Goal: Transaction & Acquisition: Purchase product/service

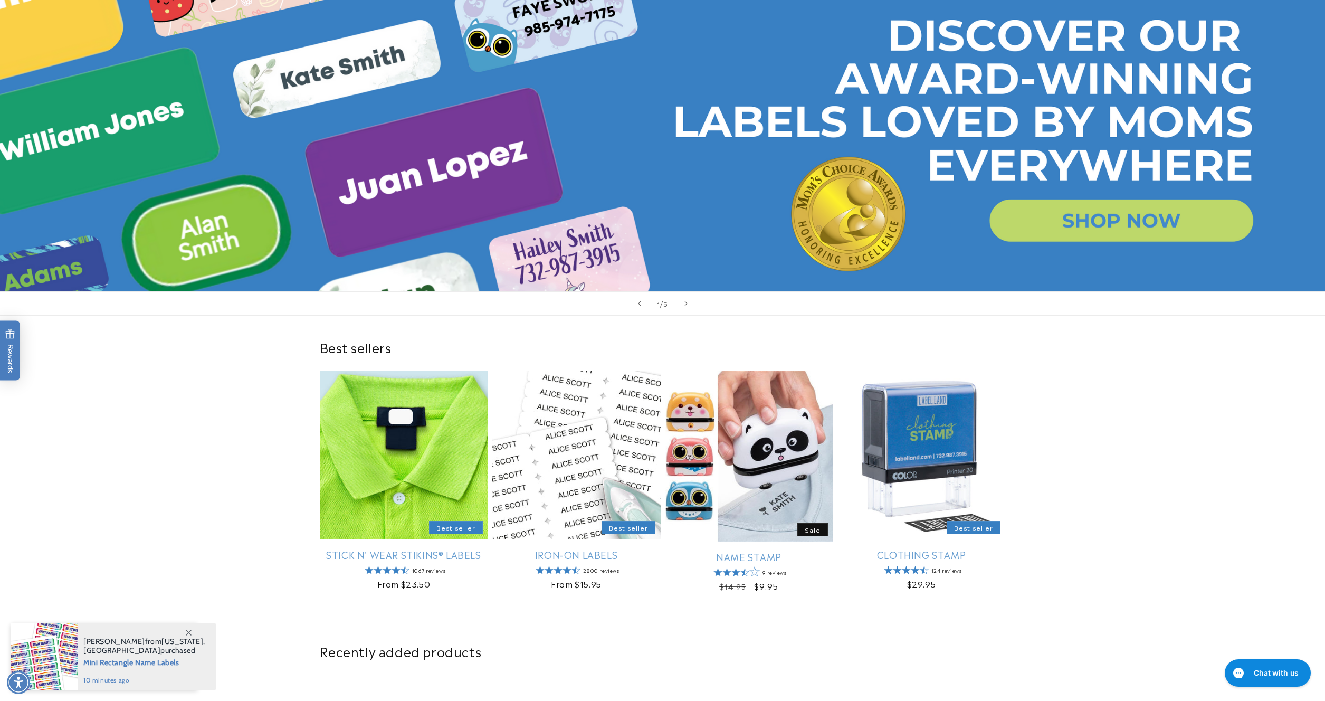
scroll to position [140, 0]
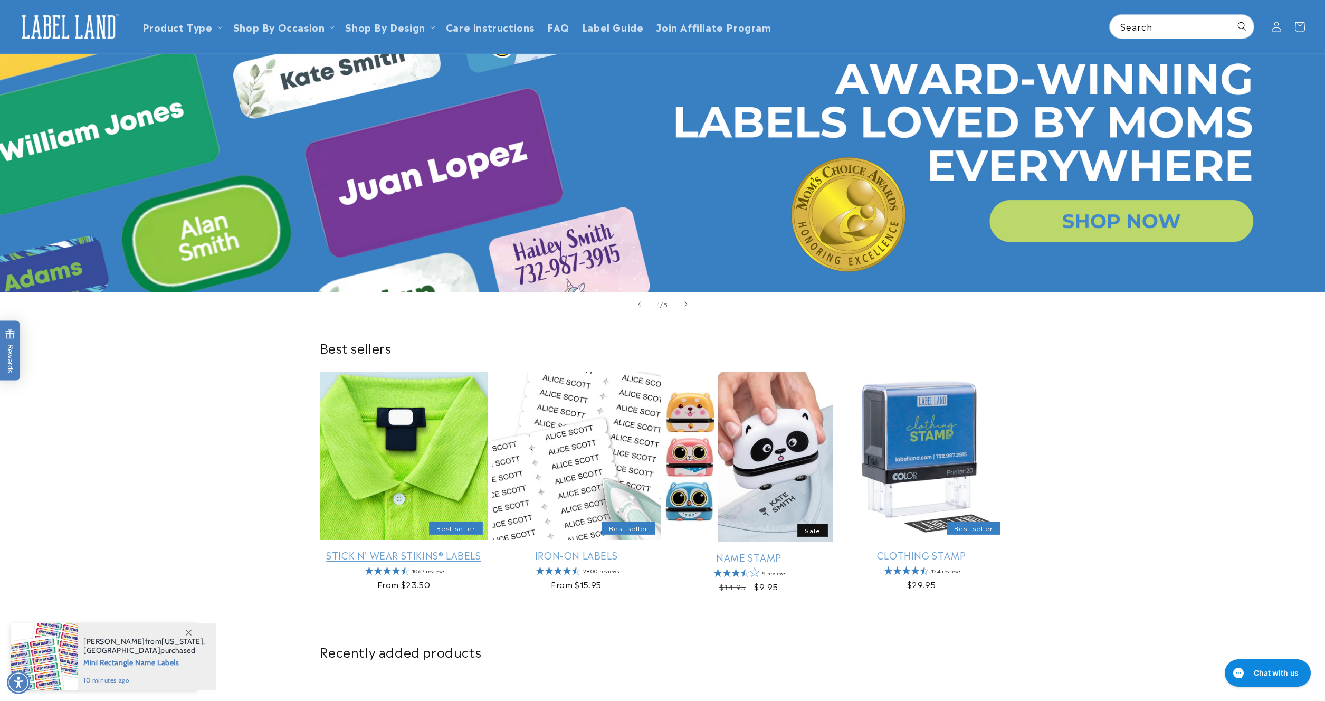
click at [458, 549] on link "Stick N' Wear Stikins® Labels" at bounding box center [404, 555] width 168 height 12
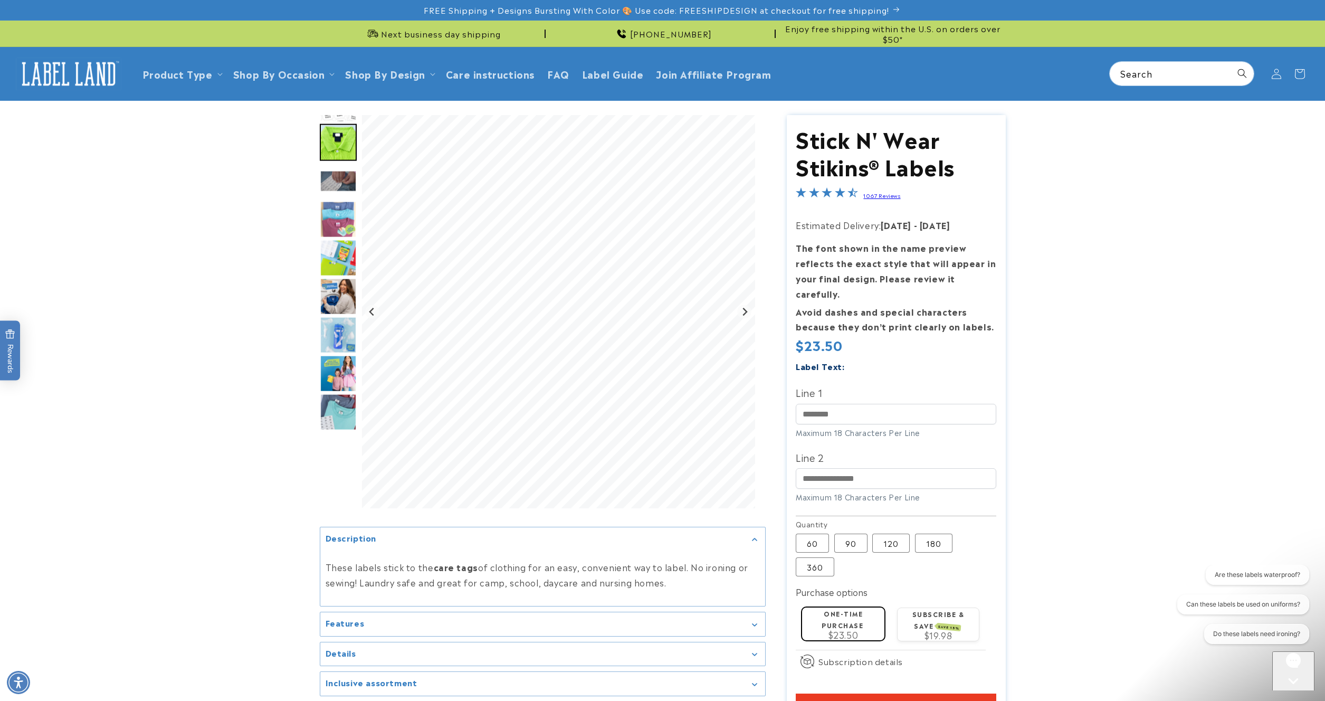
scroll to position [1, 0]
click at [893, 533] on label "120 Variant sold out or unavailable" at bounding box center [890, 542] width 37 height 19
click at [839, 403] on input "Line 1" at bounding box center [896, 413] width 200 height 21
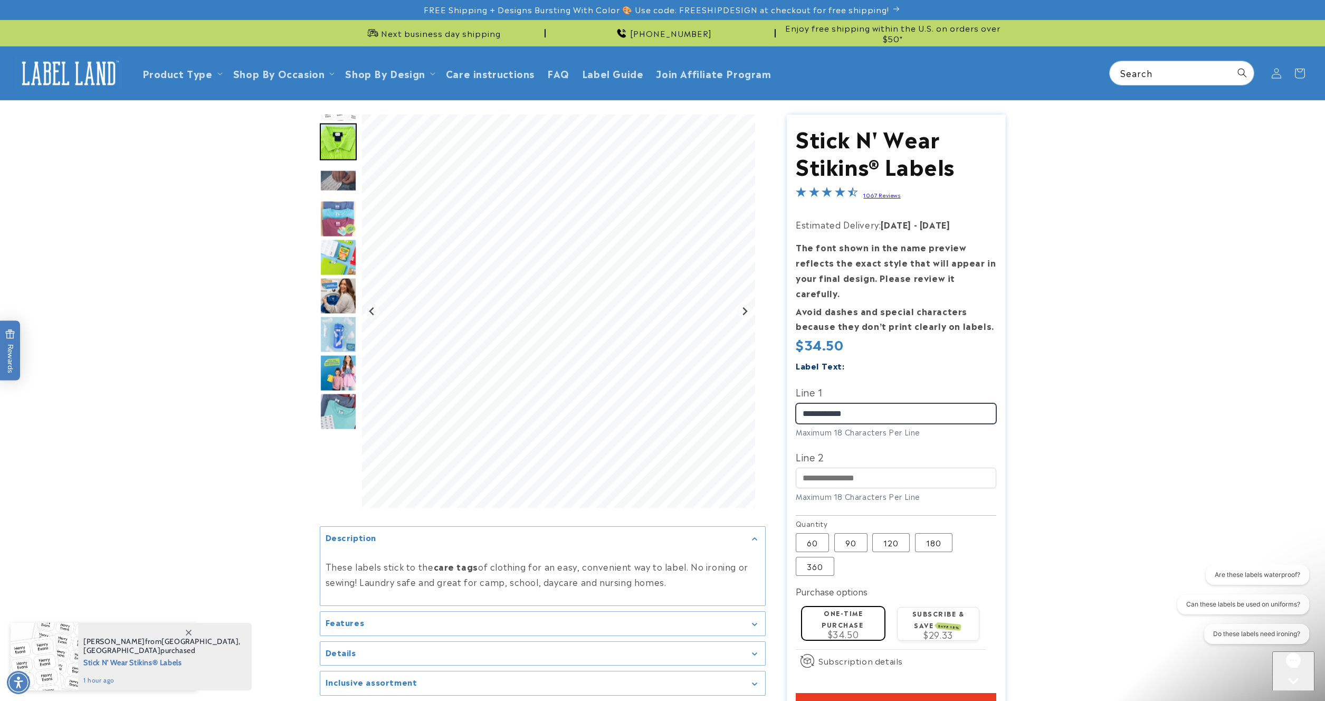
type input "**********"
click at [1082, 301] on product-info at bounding box center [662, 453] width 1325 height 707
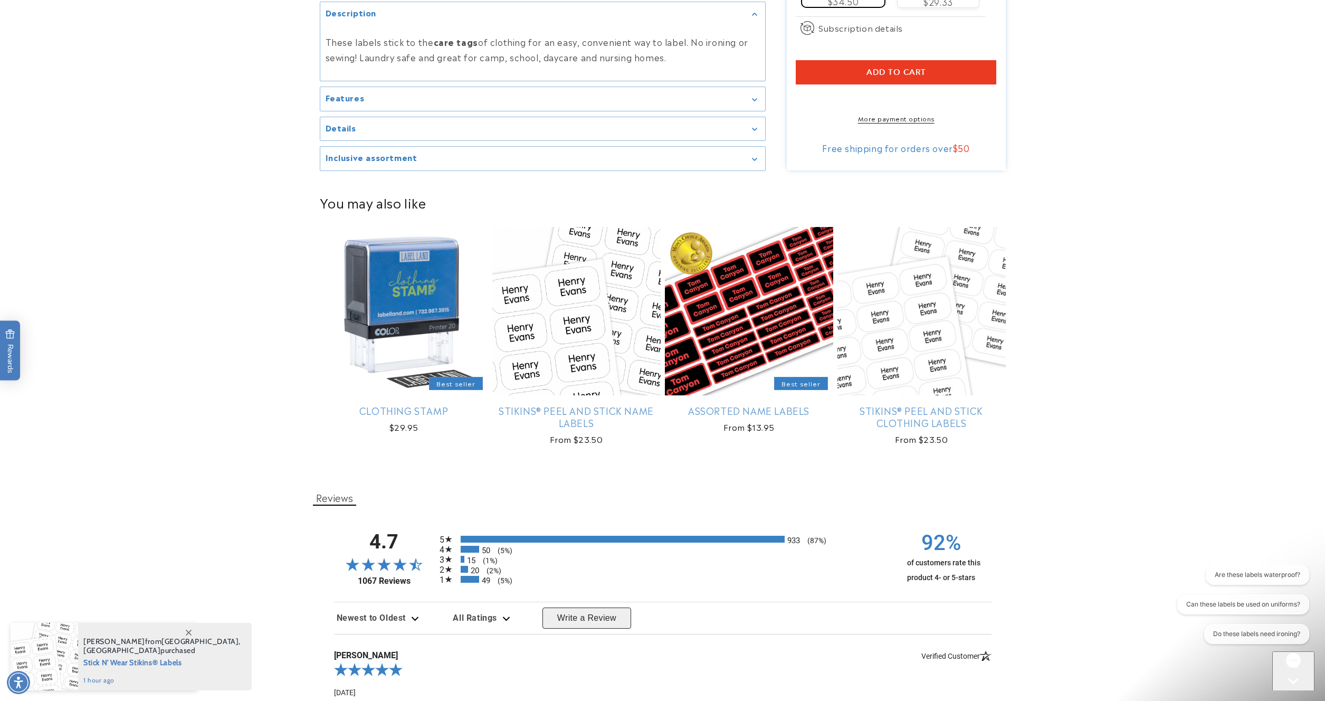
scroll to position [636, 0]
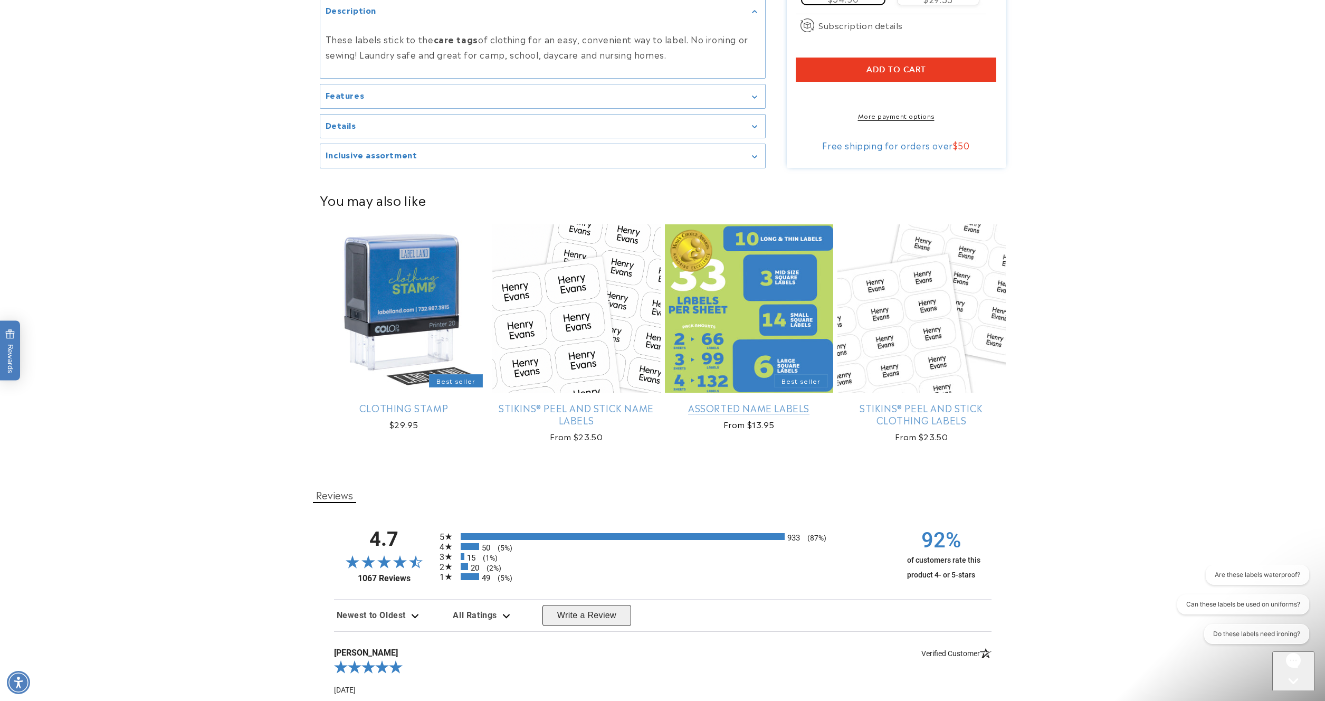
click at [732, 401] on link "Assorted Name Labels" at bounding box center [749, 407] width 168 height 12
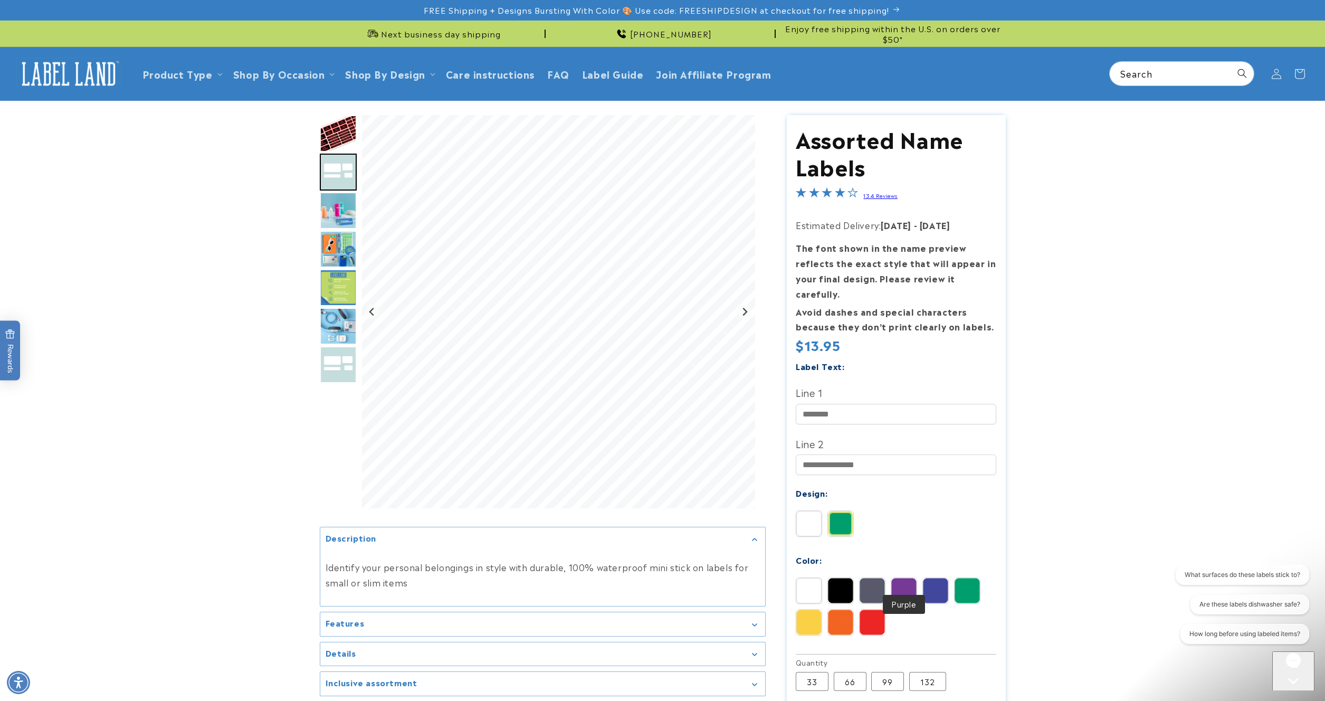
click at [914, 578] on img at bounding box center [903, 590] width 25 height 25
click at [940, 578] on img at bounding box center [935, 590] width 25 height 25
click at [839, 511] on img at bounding box center [840, 523] width 25 height 25
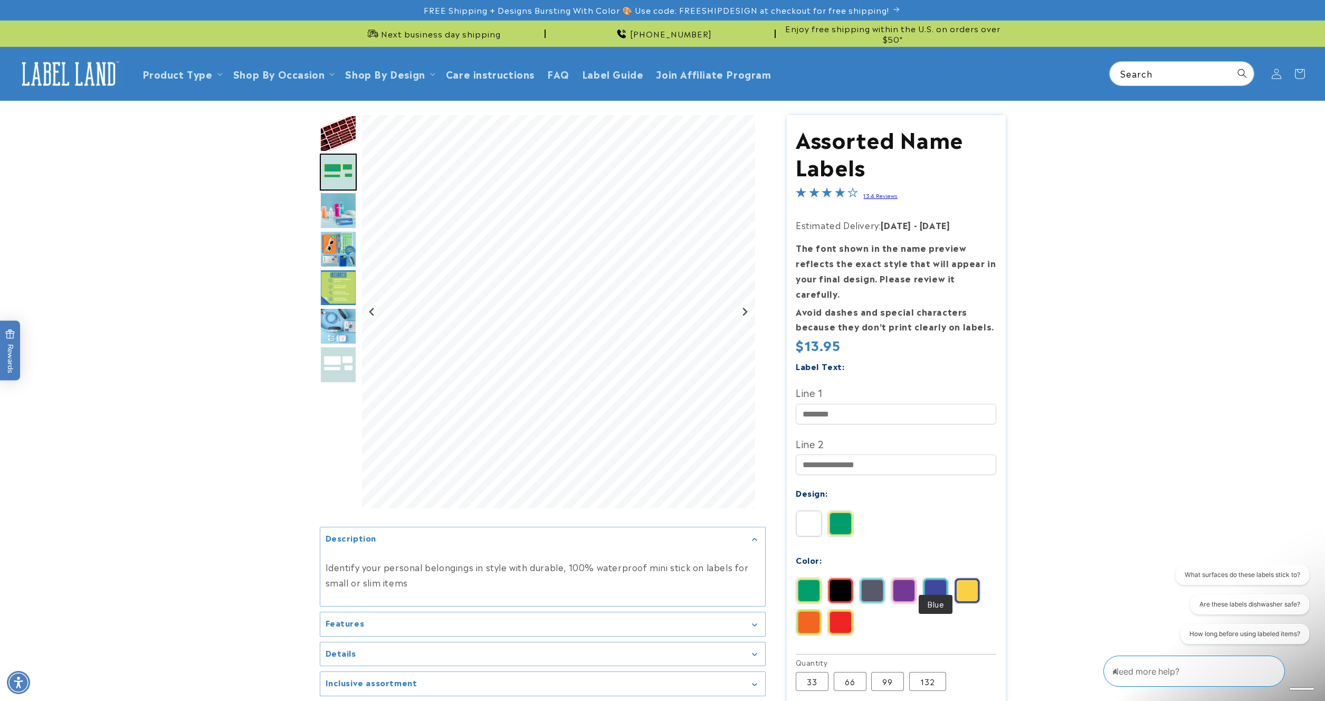
click at [926, 578] on img at bounding box center [935, 590] width 25 height 25
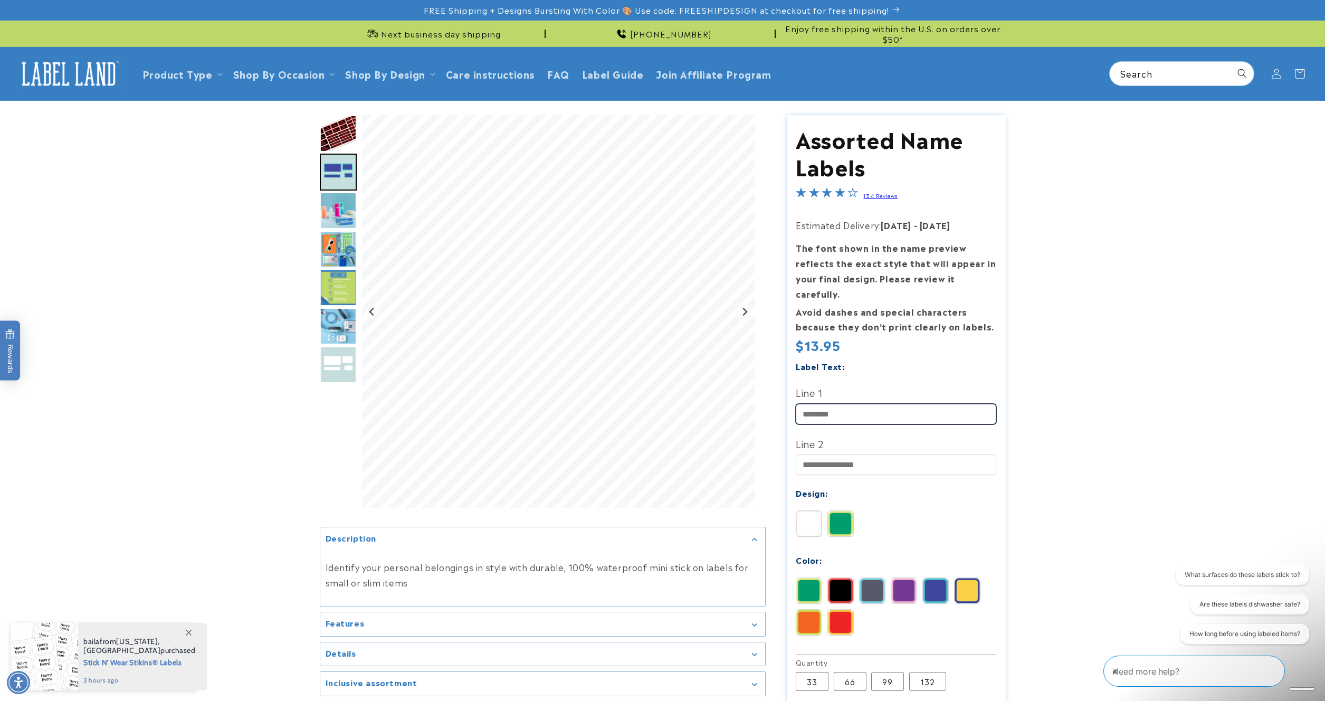
click at [905, 404] on input "Line 1" at bounding box center [896, 414] width 200 height 21
type input "**********"
click at [924, 672] on label "132 Variant sold out or unavailable" at bounding box center [927, 681] width 37 height 19
click at [1047, 662] on product-info at bounding box center [662, 512] width 1325 height 822
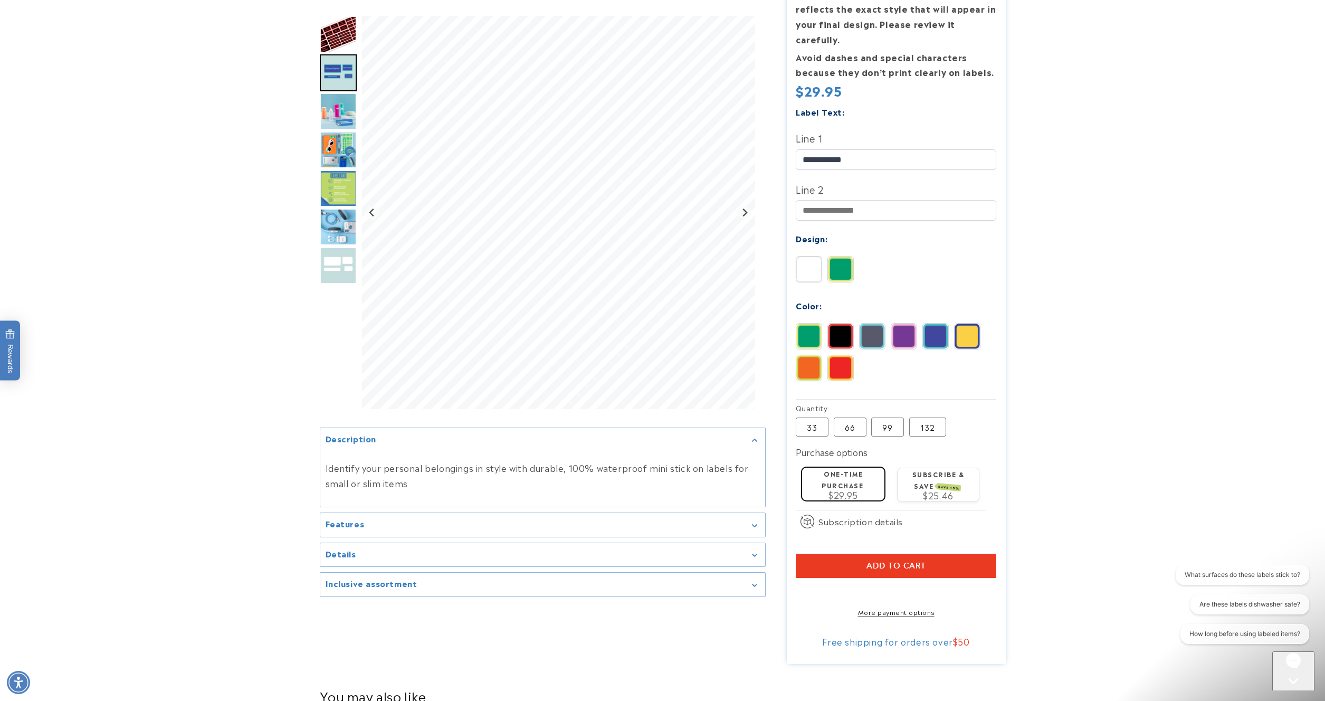
scroll to position [255, 0]
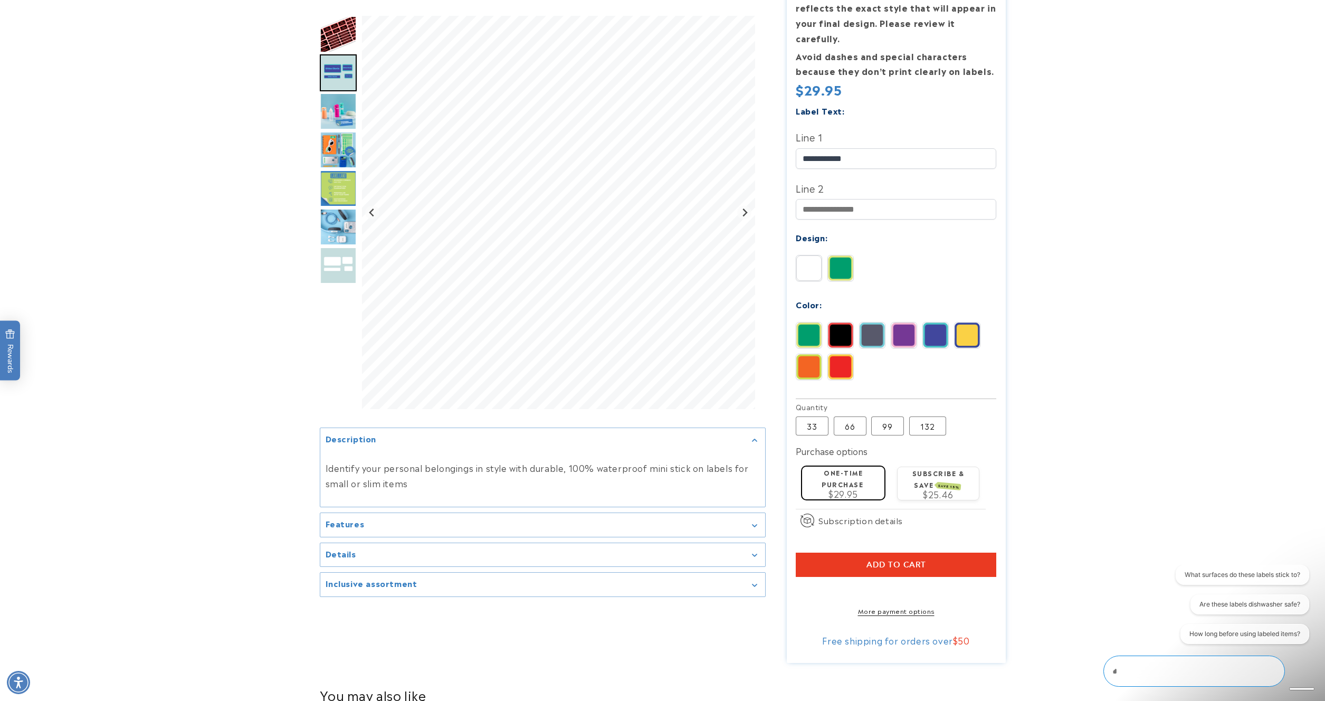
click at [975, 552] on button "Add to cart" at bounding box center [896, 564] width 200 height 24
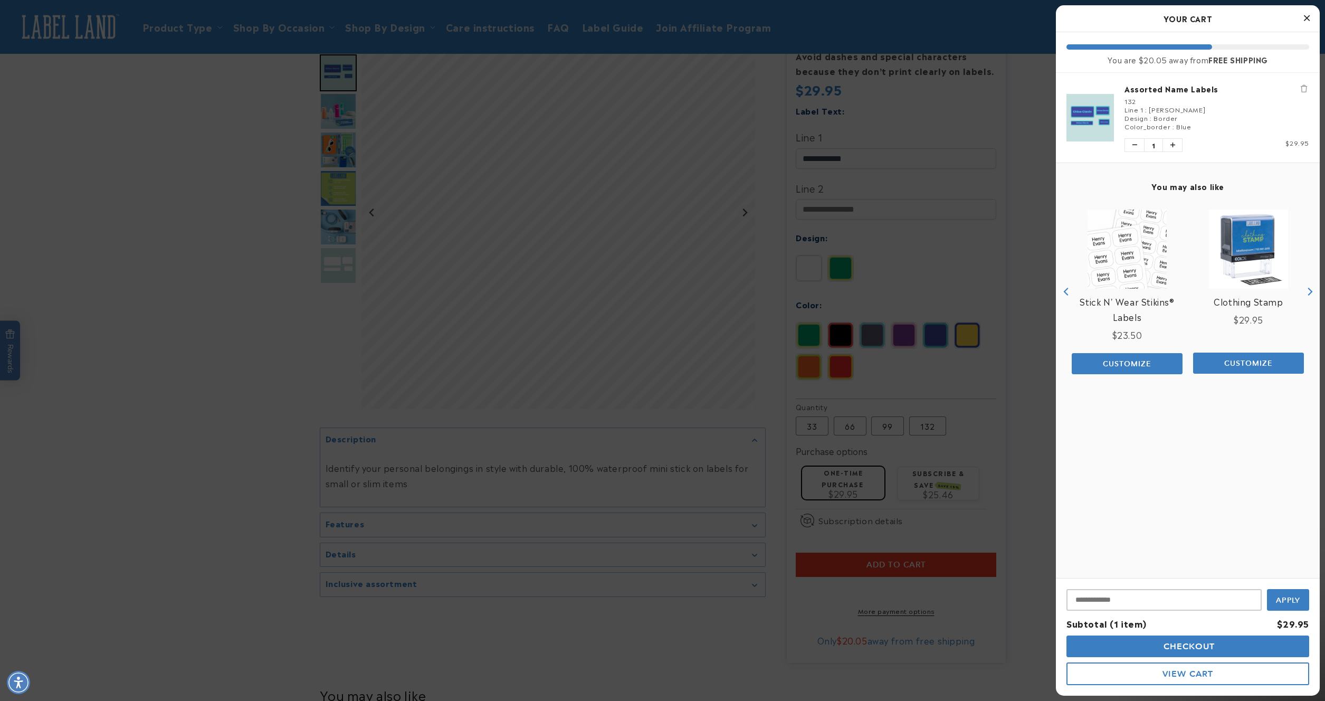
click at [1152, 253] on img "product" at bounding box center [1126, 248] width 79 height 79
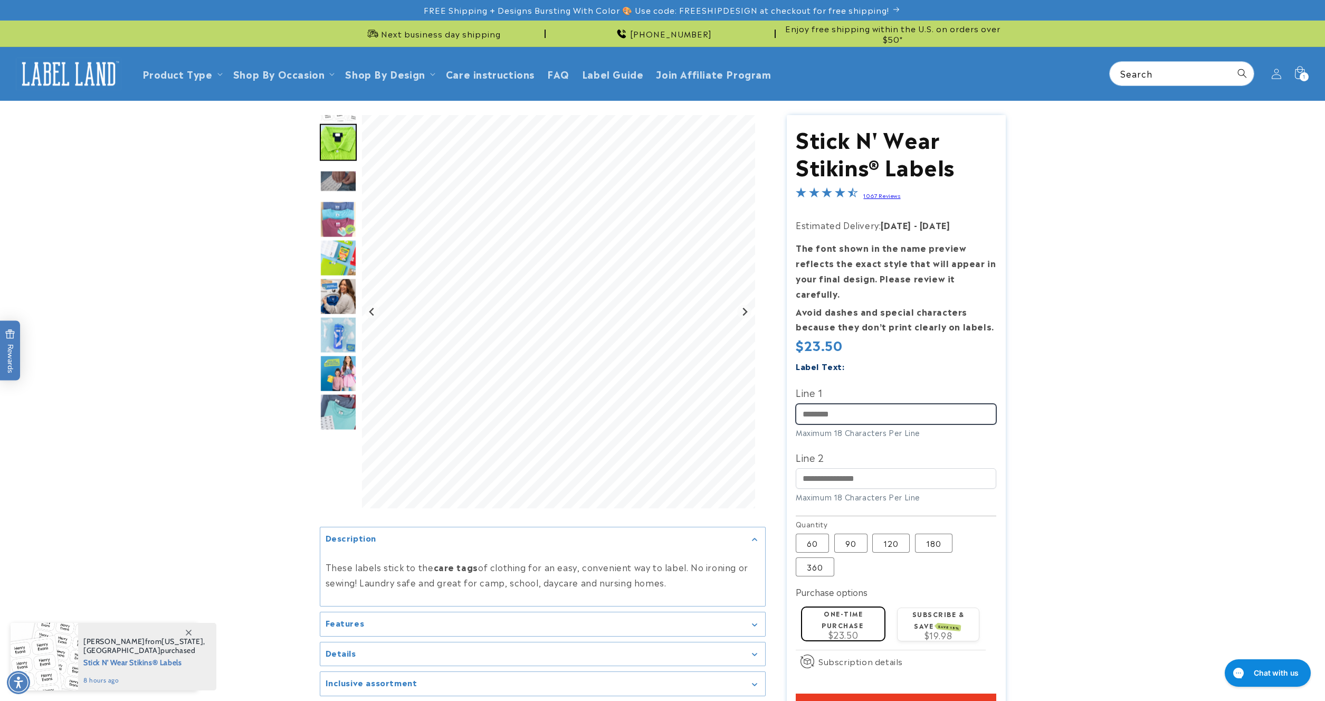
click at [914, 404] on input "Line 1" at bounding box center [896, 414] width 200 height 21
type input "**********"
click at [932, 534] on label "180 Variant sold out or unavailable" at bounding box center [933, 542] width 37 height 19
click at [1127, 535] on product-info at bounding box center [662, 454] width 1325 height 707
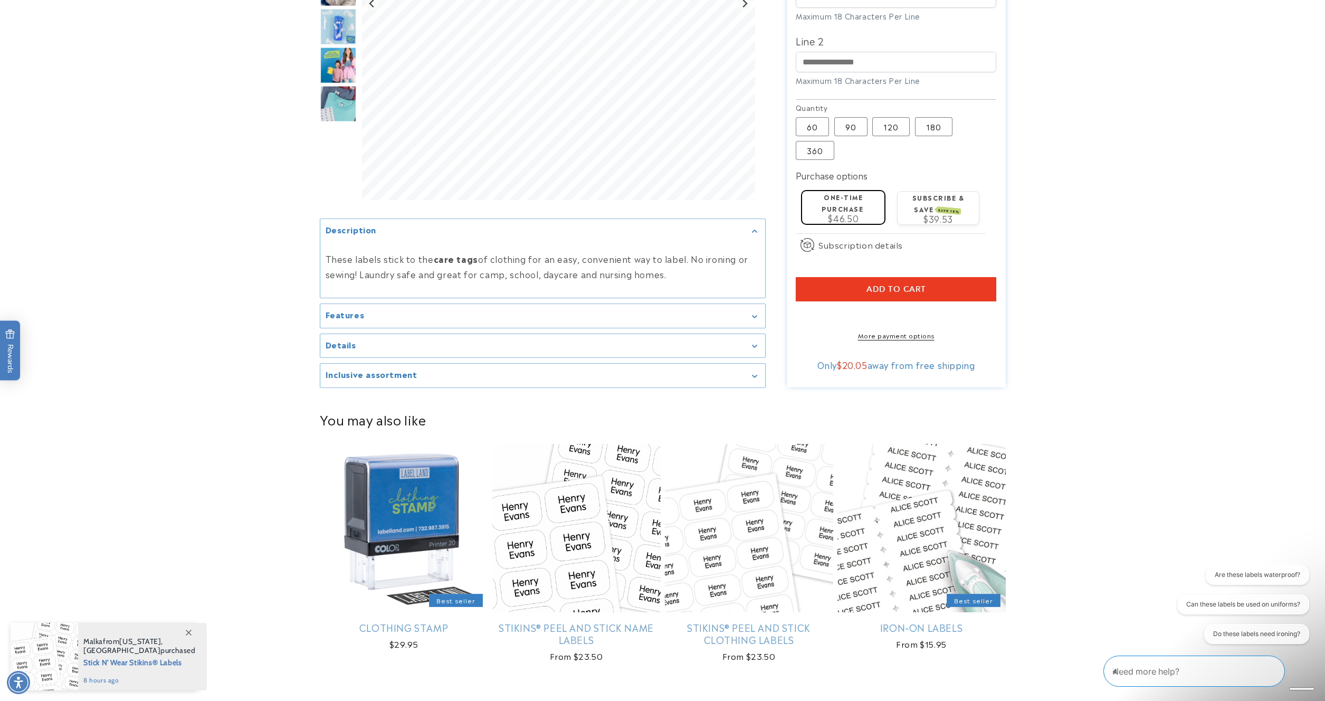
scroll to position [417, 0]
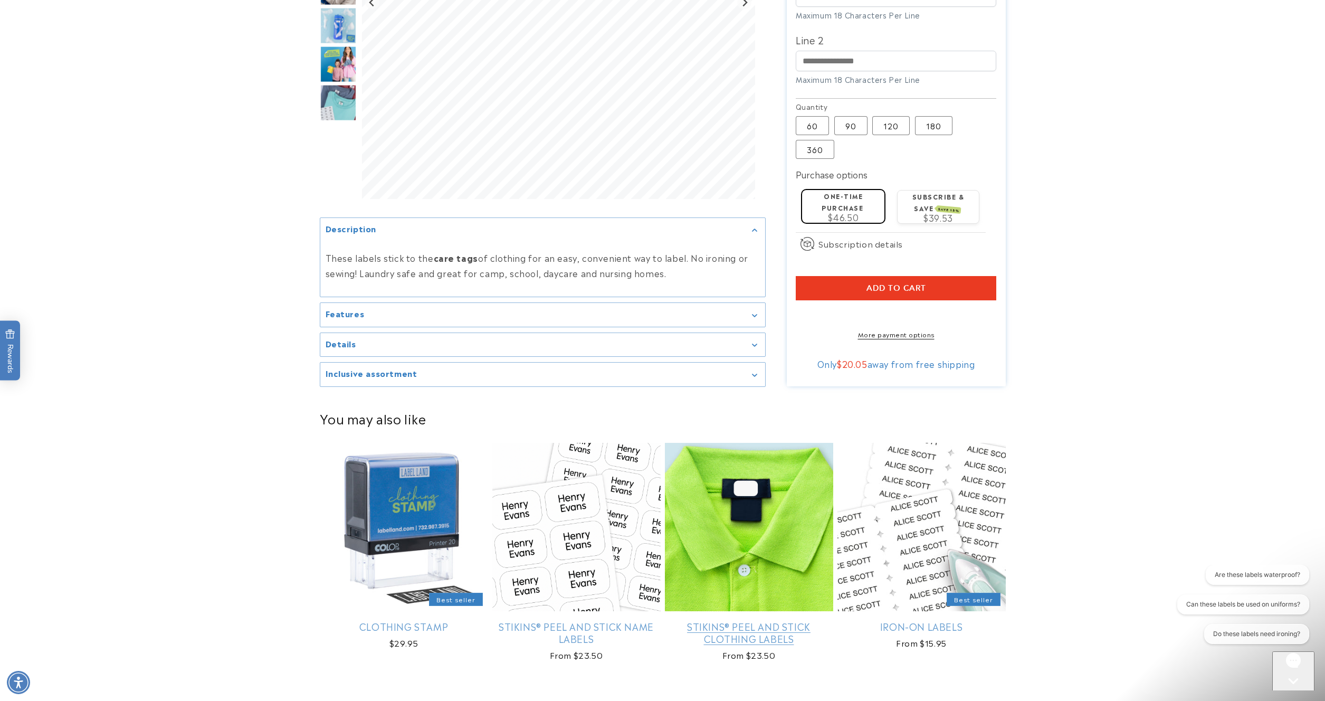
click at [748, 620] on link "Stikins® Peel and Stick Clothing Labels" at bounding box center [749, 632] width 168 height 25
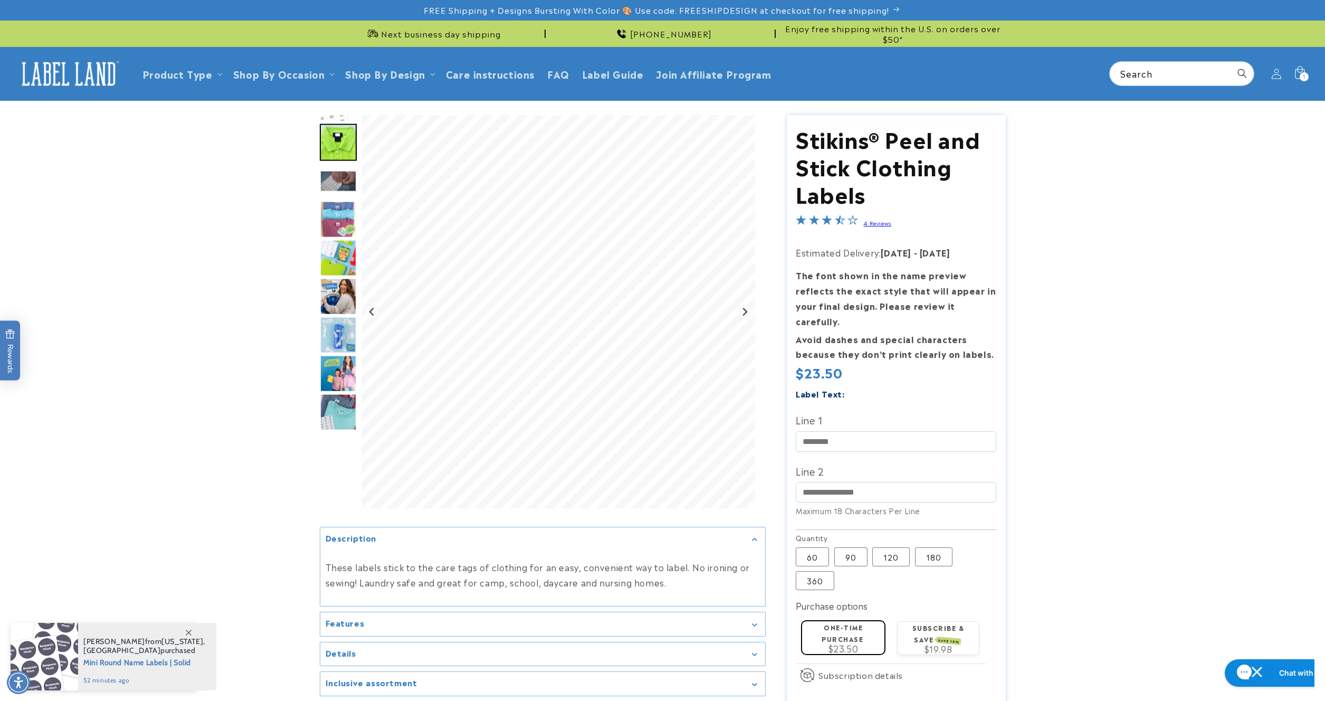
click at [344, 177] on img "Go to slide 3" at bounding box center [338, 181] width 37 height 22
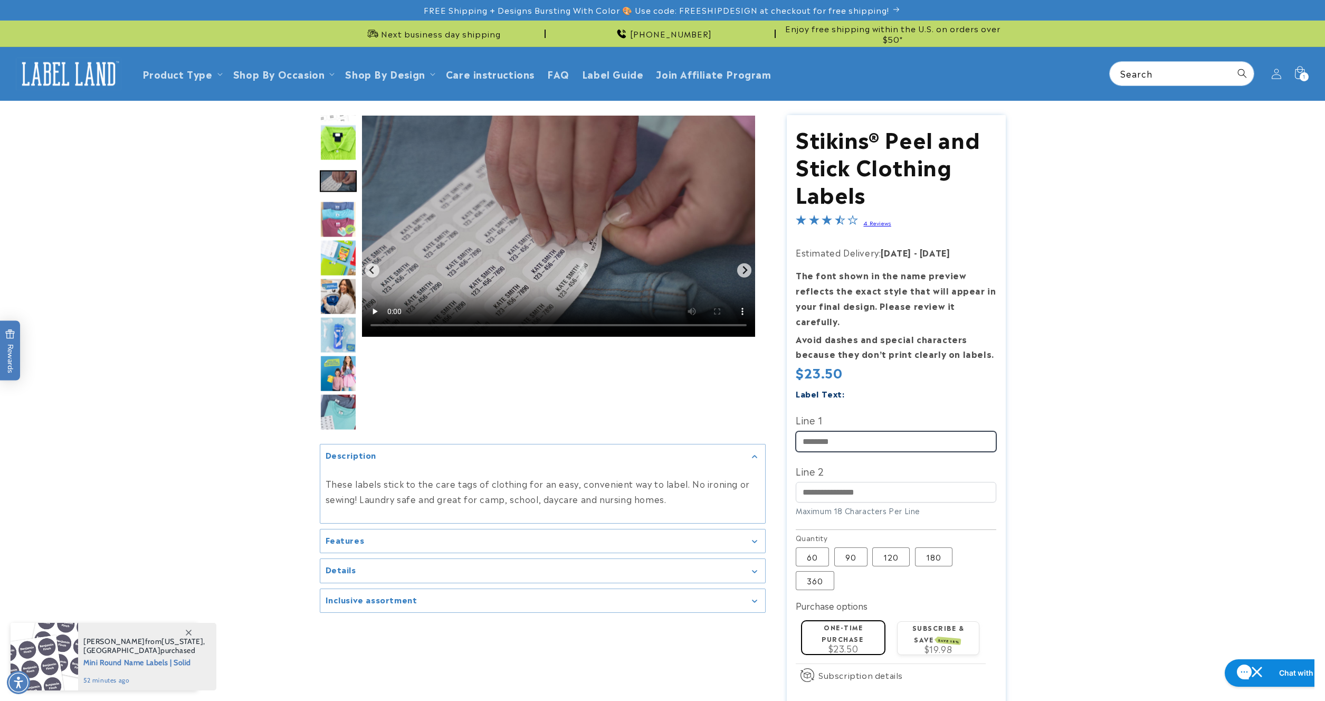
click at [899, 434] on input "Line 1" at bounding box center [896, 441] width 200 height 21
type input "**********"
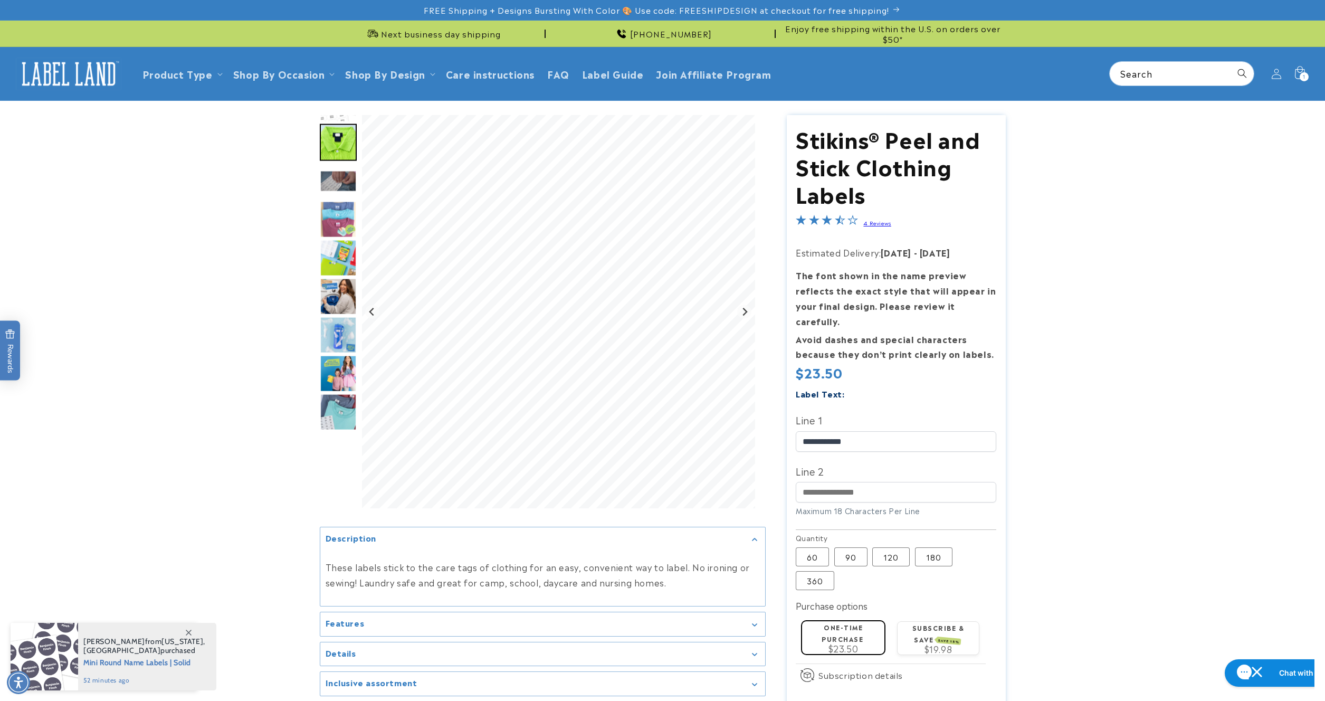
click at [867, 462] on label "Line 2" at bounding box center [896, 470] width 200 height 17
click at [867, 482] on input "Line 2" at bounding box center [896, 492] width 200 height 21
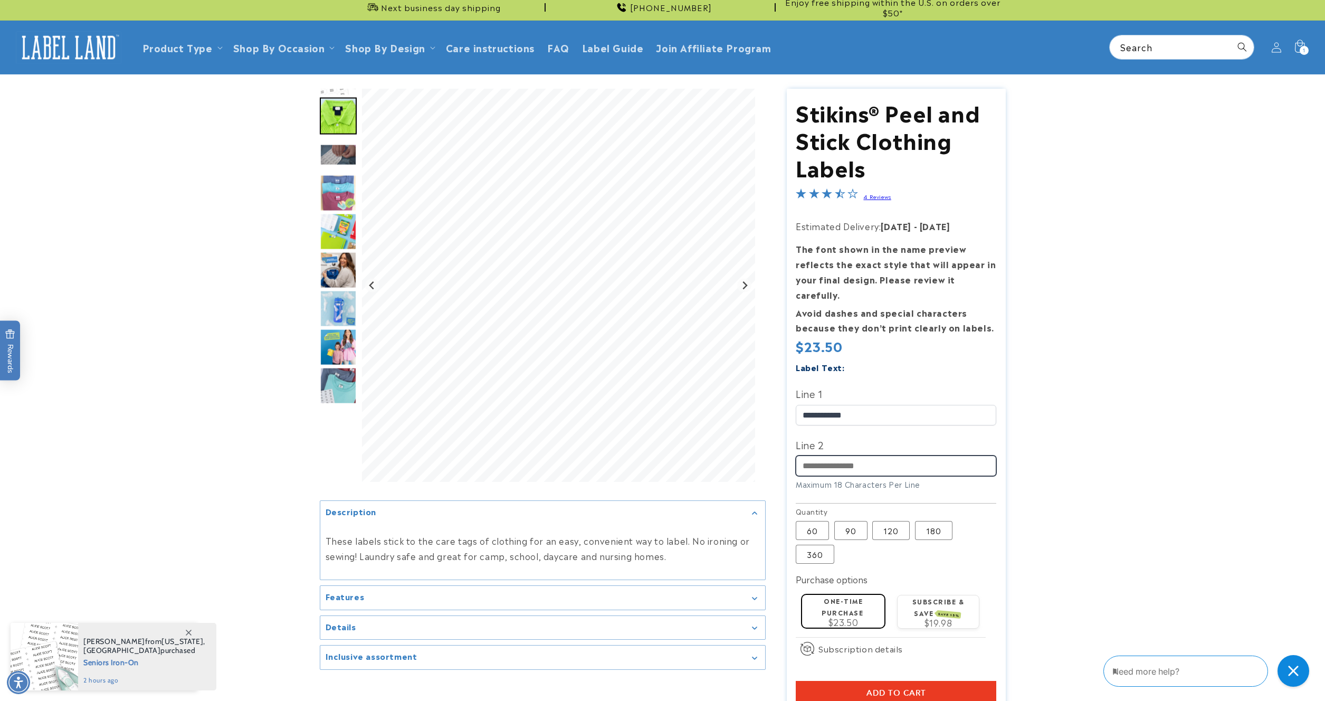
scroll to position [23, 0]
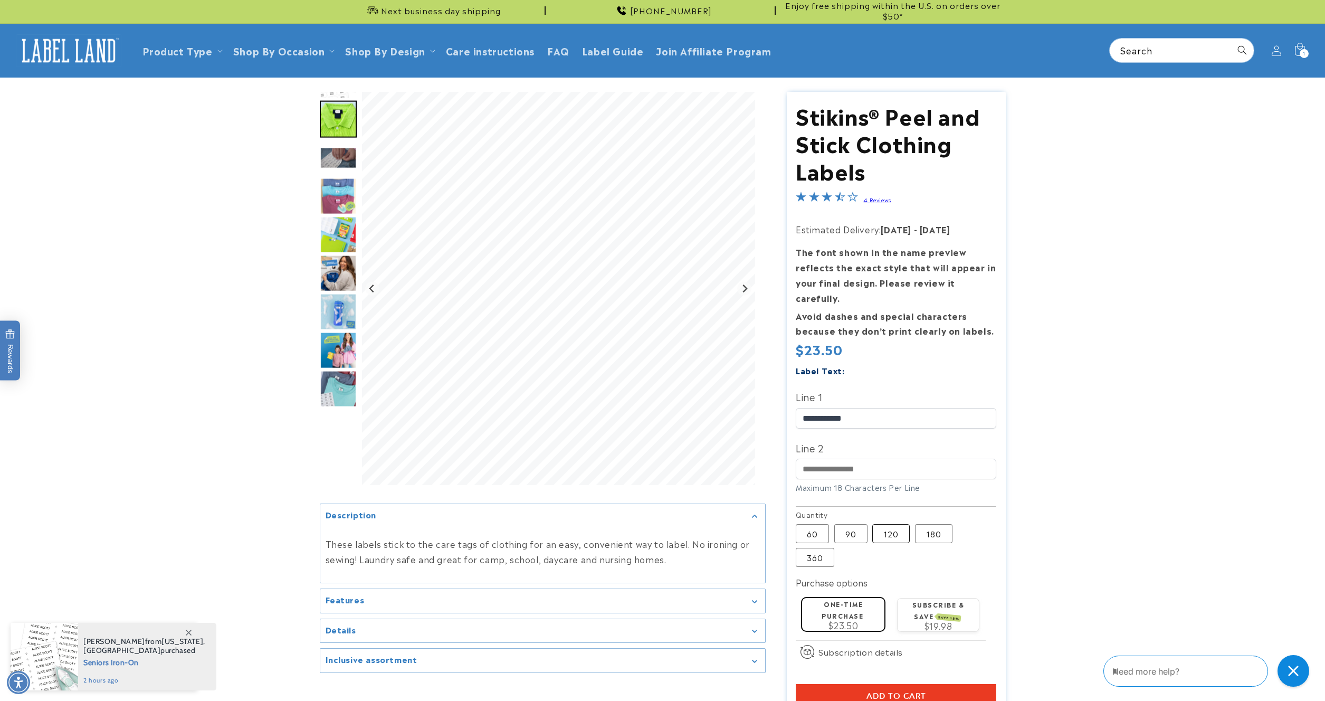
click at [894, 524] on label "120 Variant sold out or unavailable" at bounding box center [890, 533] width 37 height 19
click at [940, 524] on label "180 Variant sold out or unavailable" at bounding box center [933, 533] width 37 height 19
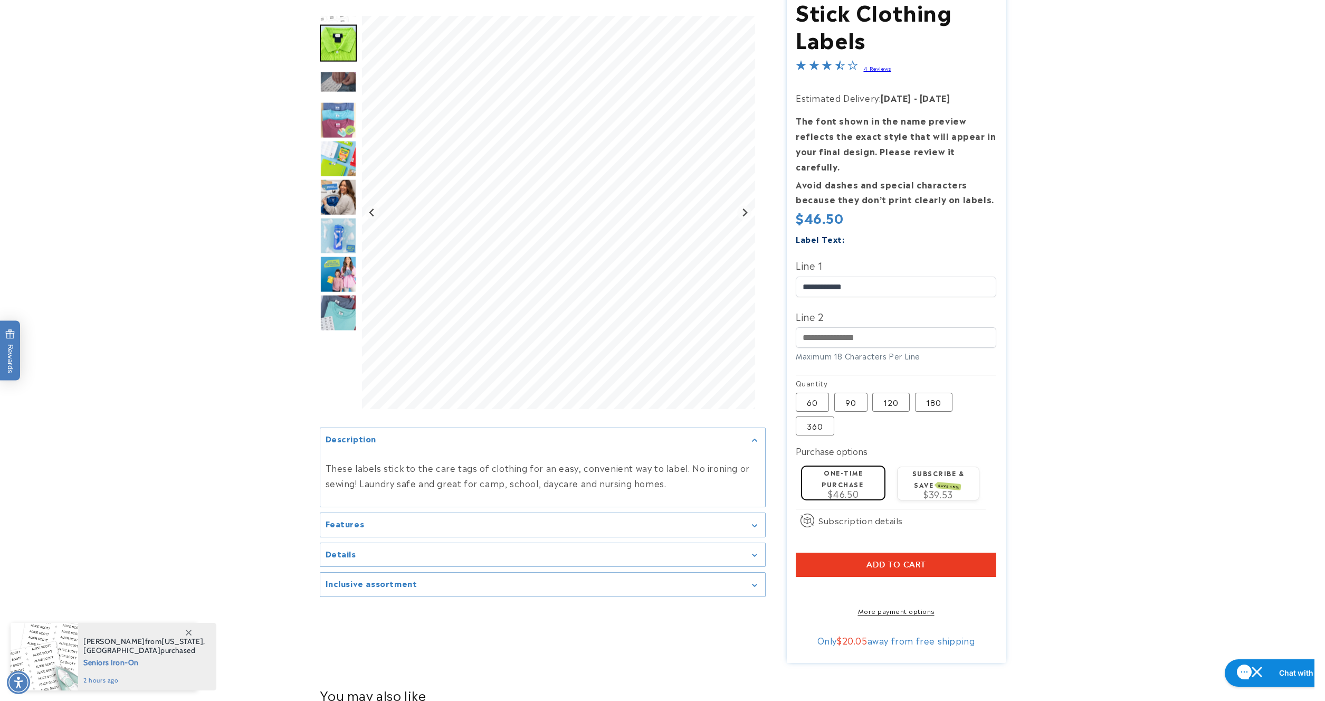
scroll to position [165, 0]
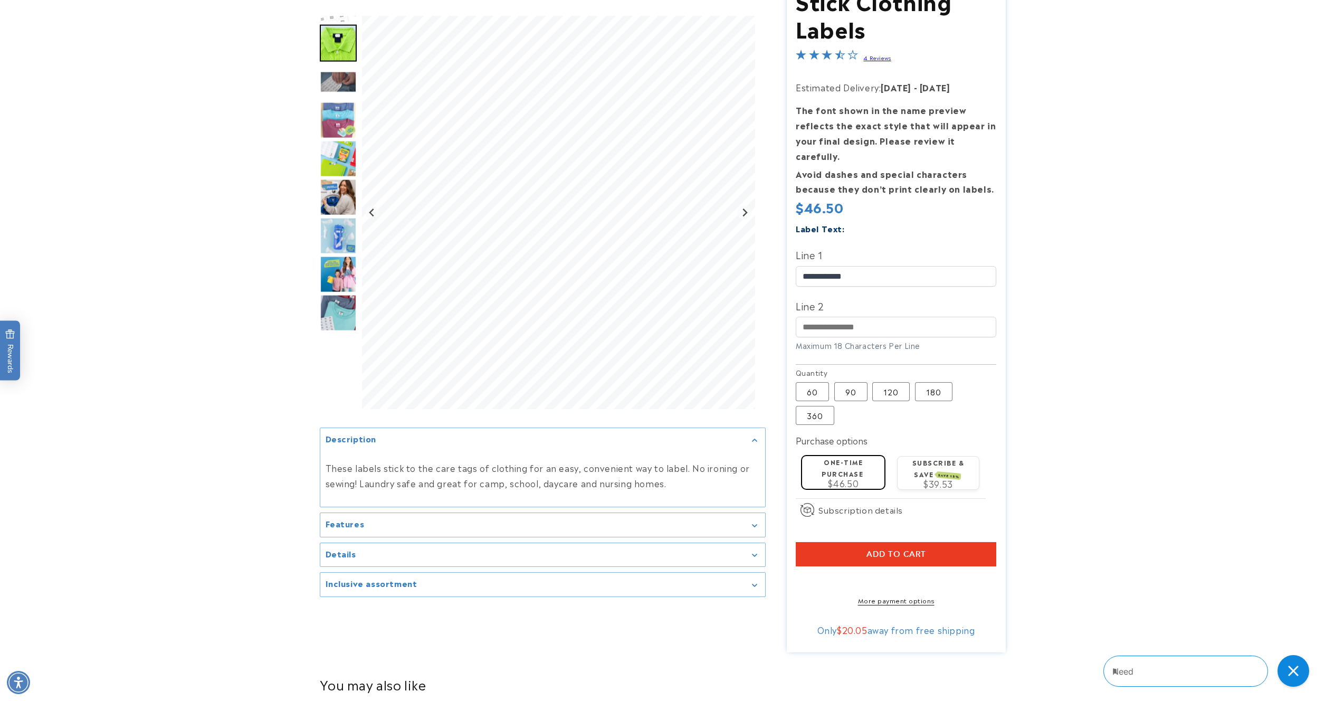
click at [924, 549] on span "Add to cart" at bounding box center [896, 553] width 60 height 9
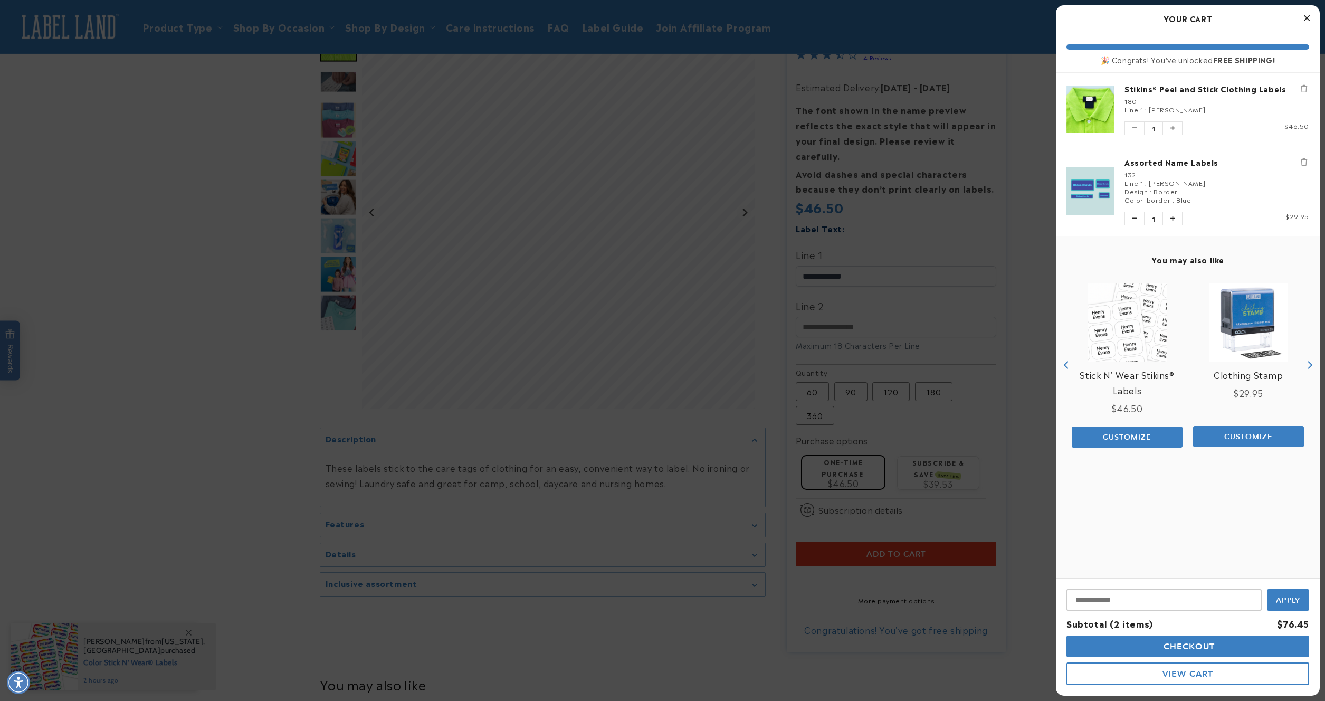
click at [1108, 372] on link "Stick N' Wear Stikins® Labels" at bounding box center [1126, 382] width 111 height 31
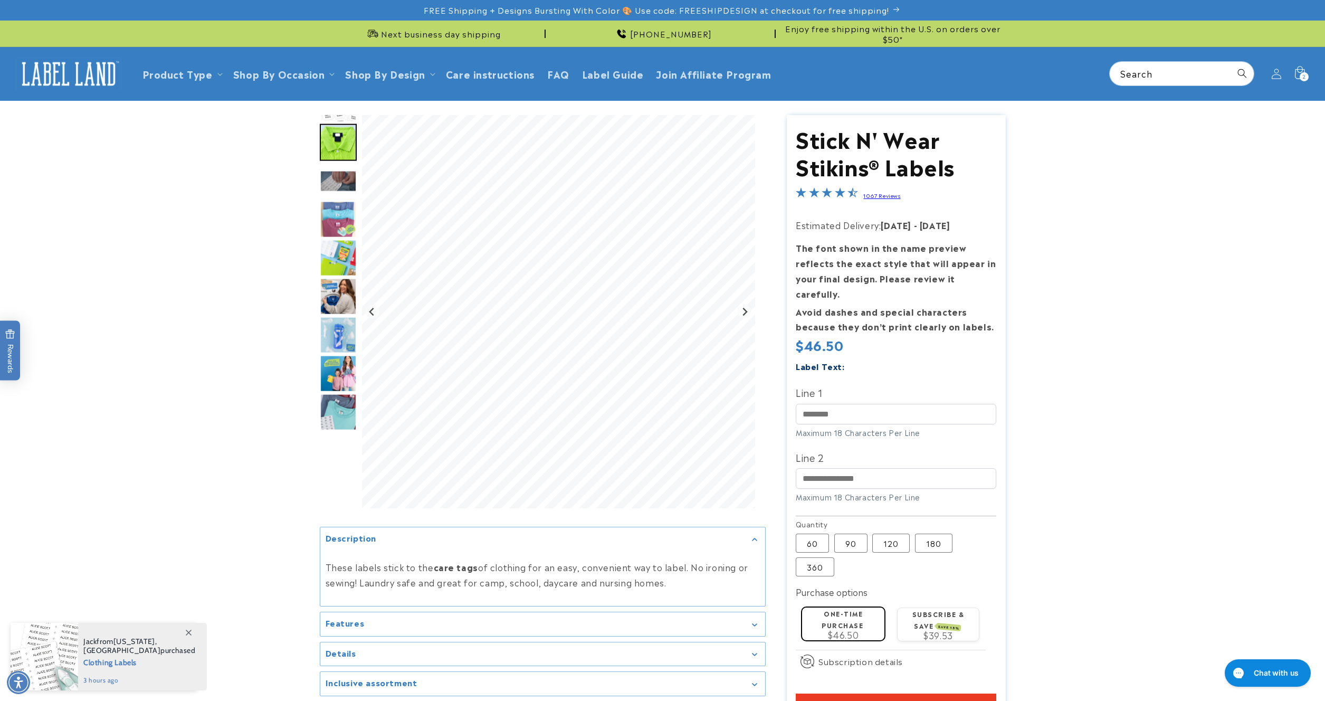
click at [890, 196] on link "1067 Reviews" at bounding box center [881, 194] width 37 height 7
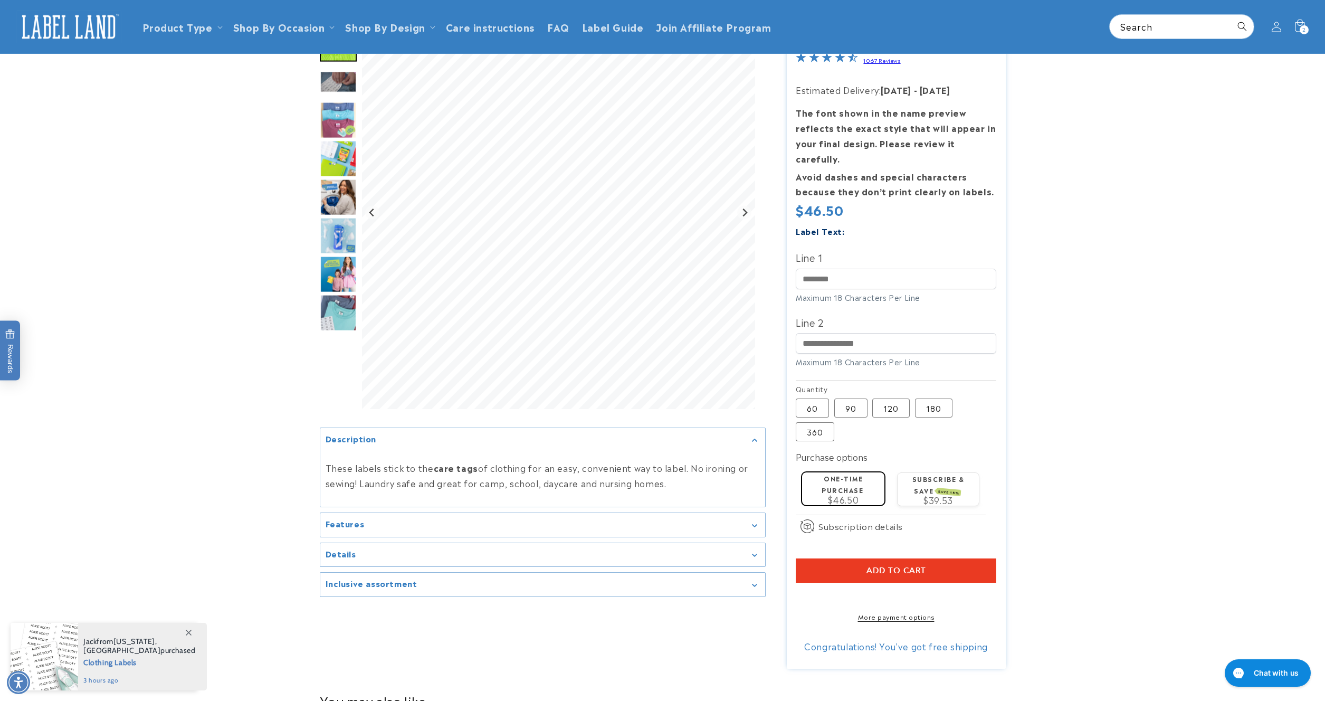
scroll to position [99, 0]
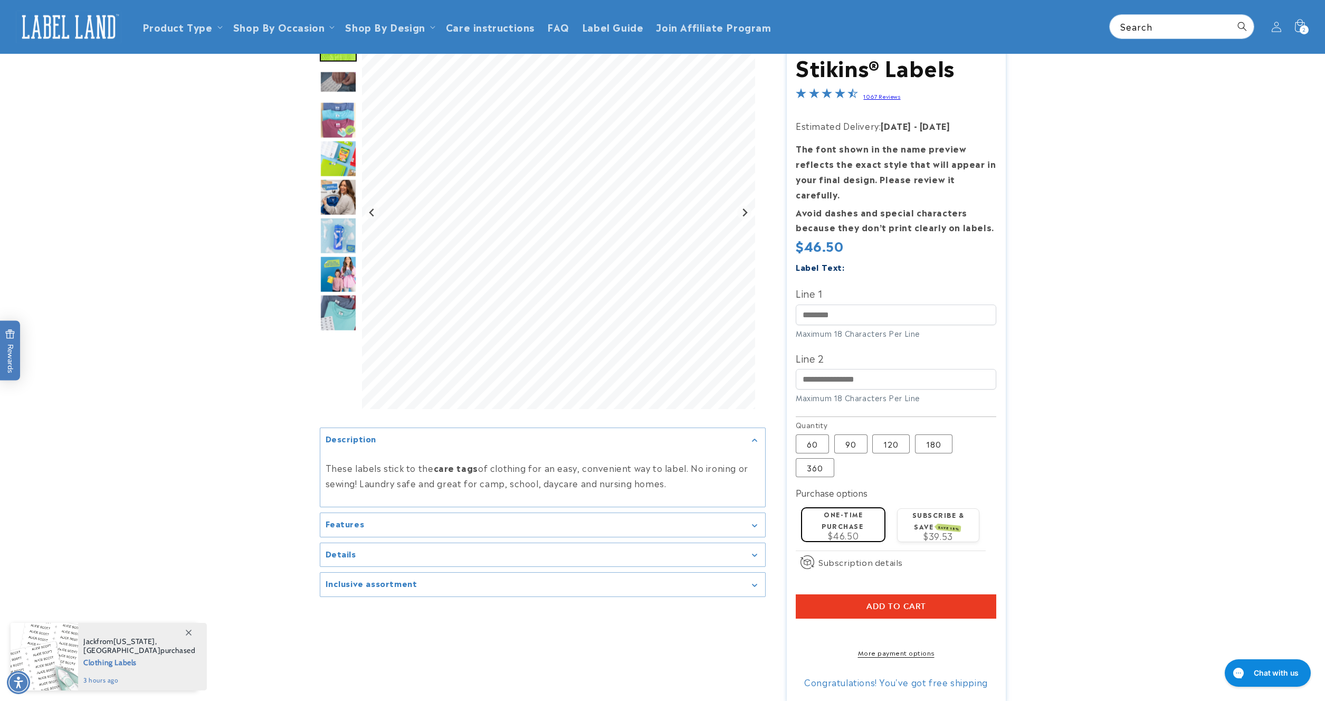
click at [356, 313] on img "Go to slide 9" at bounding box center [338, 312] width 37 height 37
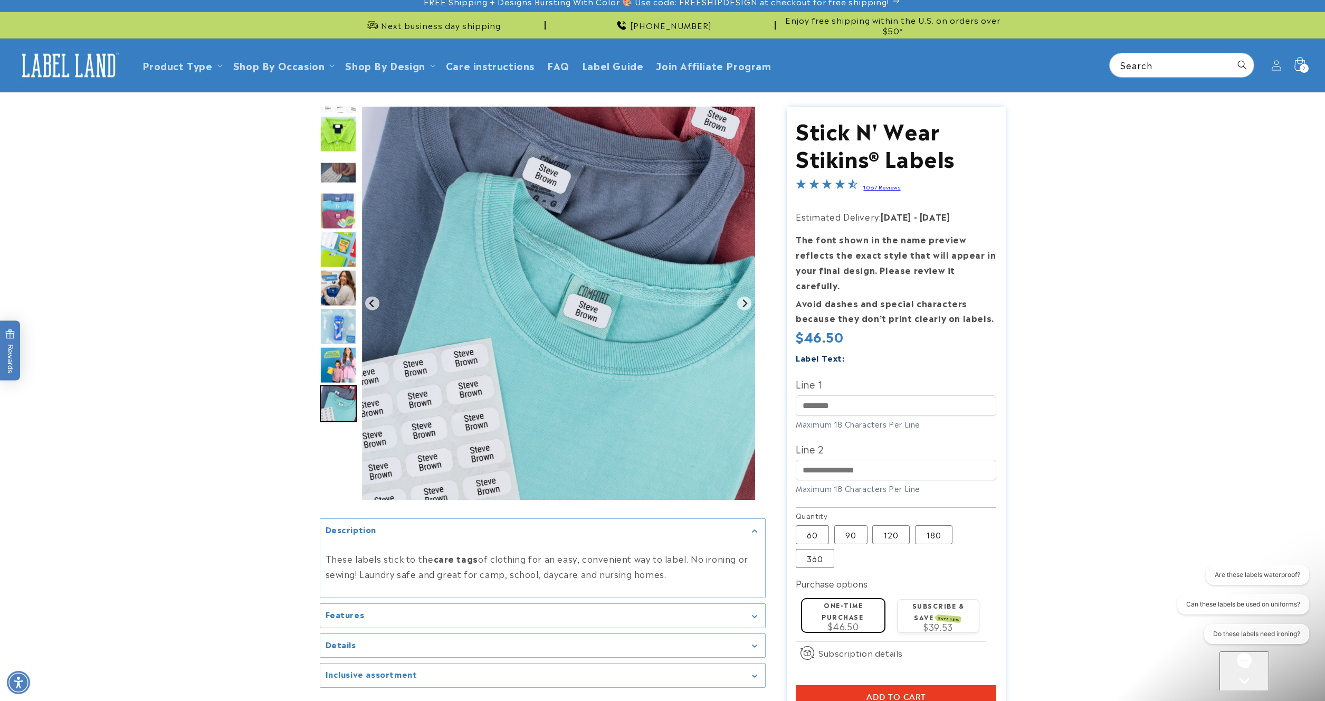
scroll to position [0, 0]
click at [1294, 69] on icon at bounding box center [1299, 65] width 25 height 25
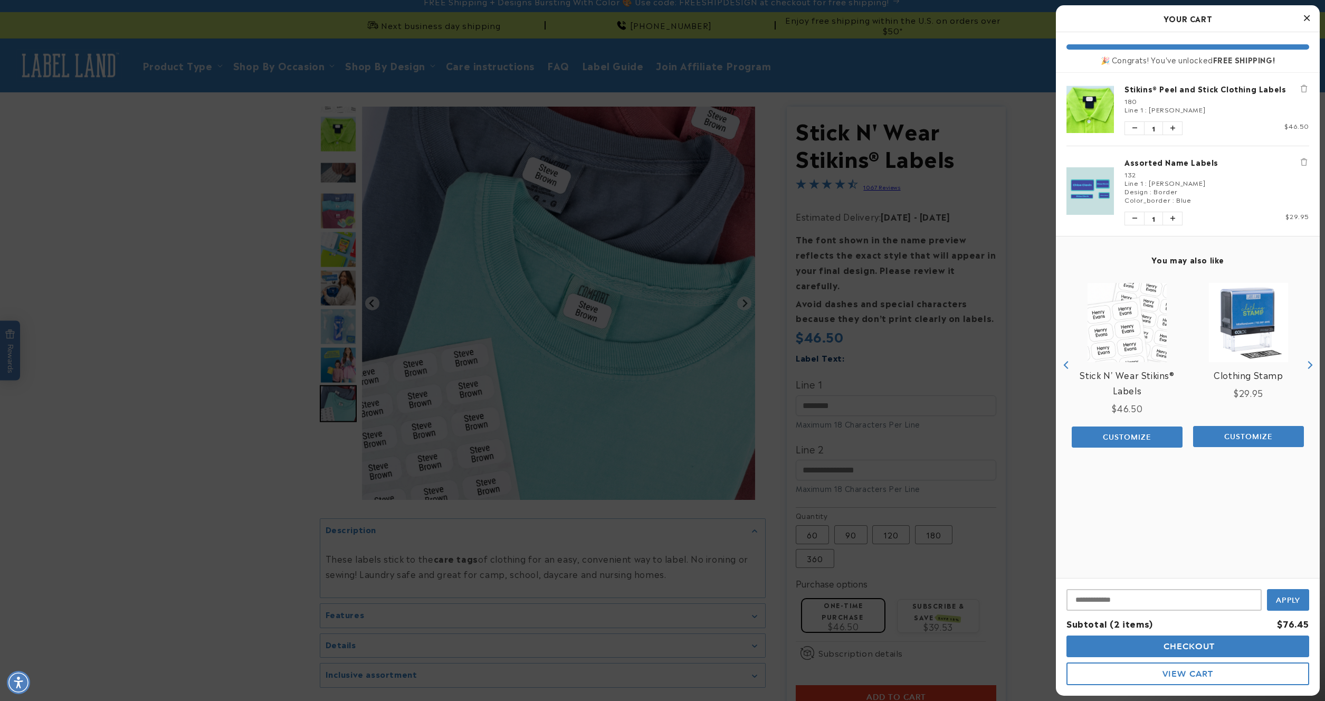
drag, startPoint x: 764, startPoint y: 310, endPoint x: 793, endPoint y: 334, distance: 37.5
click at [764, 310] on div at bounding box center [662, 350] width 1325 height 701
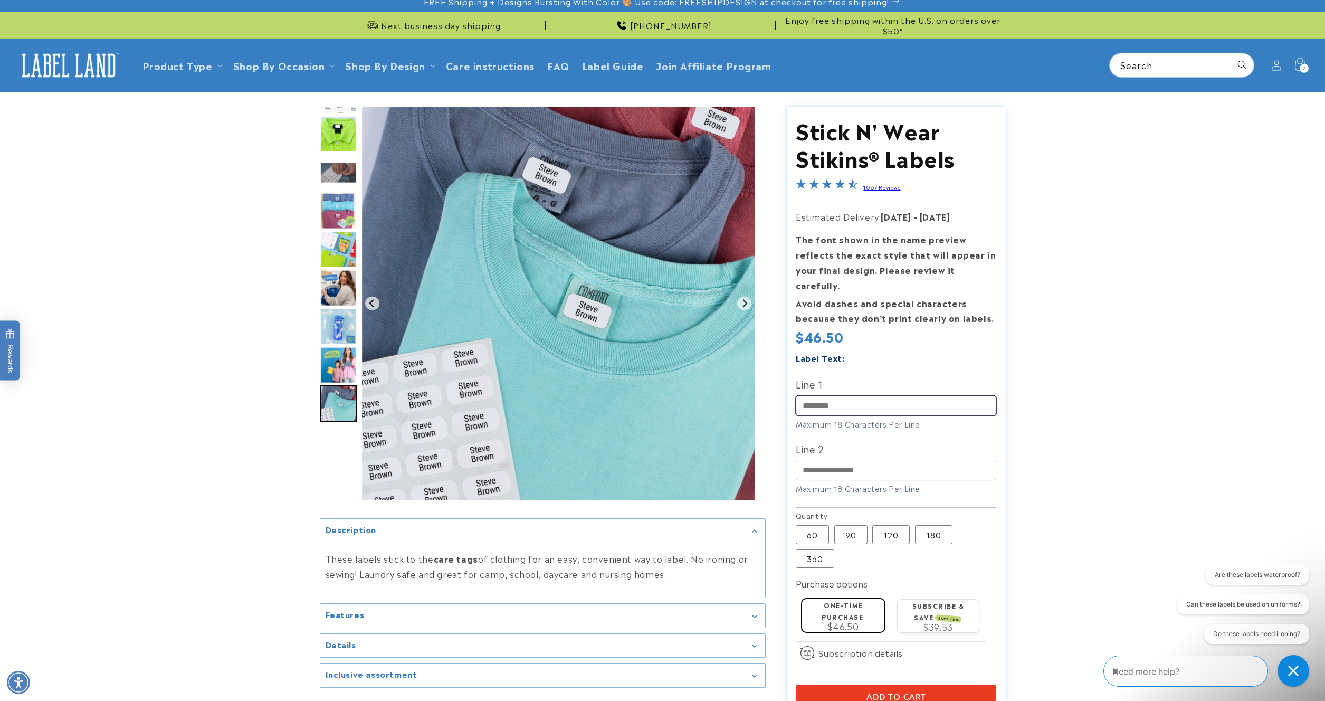
click at [838, 395] on input "Line 1" at bounding box center [896, 405] width 200 height 21
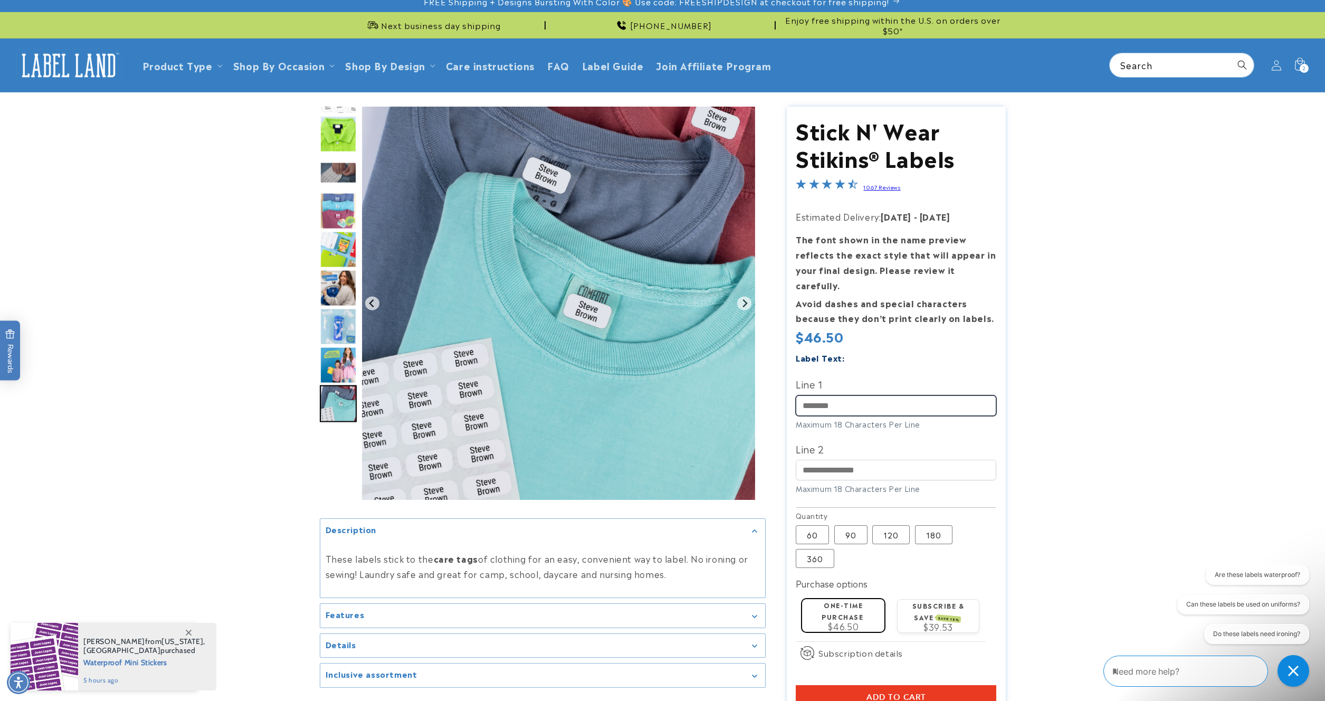
type input "**********"
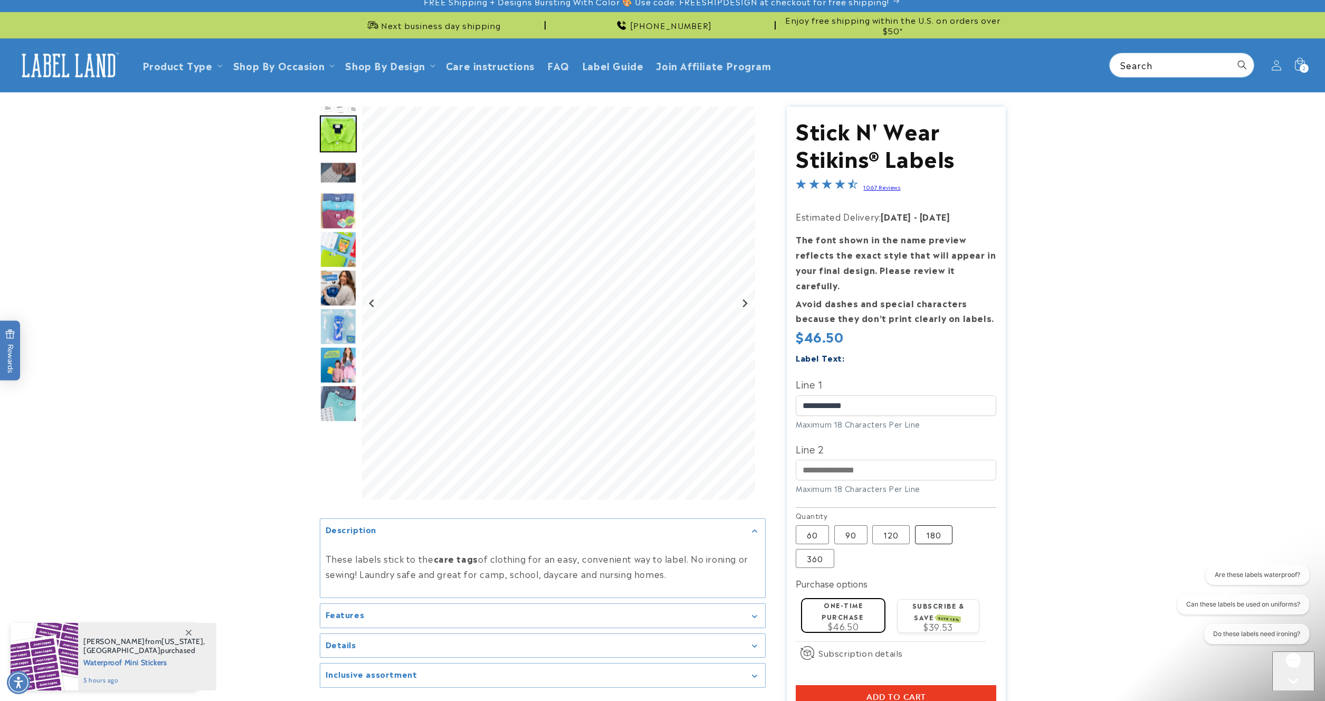
click at [930, 525] on label "180 Variant sold out or unavailable" at bounding box center [933, 534] width 37 height 19
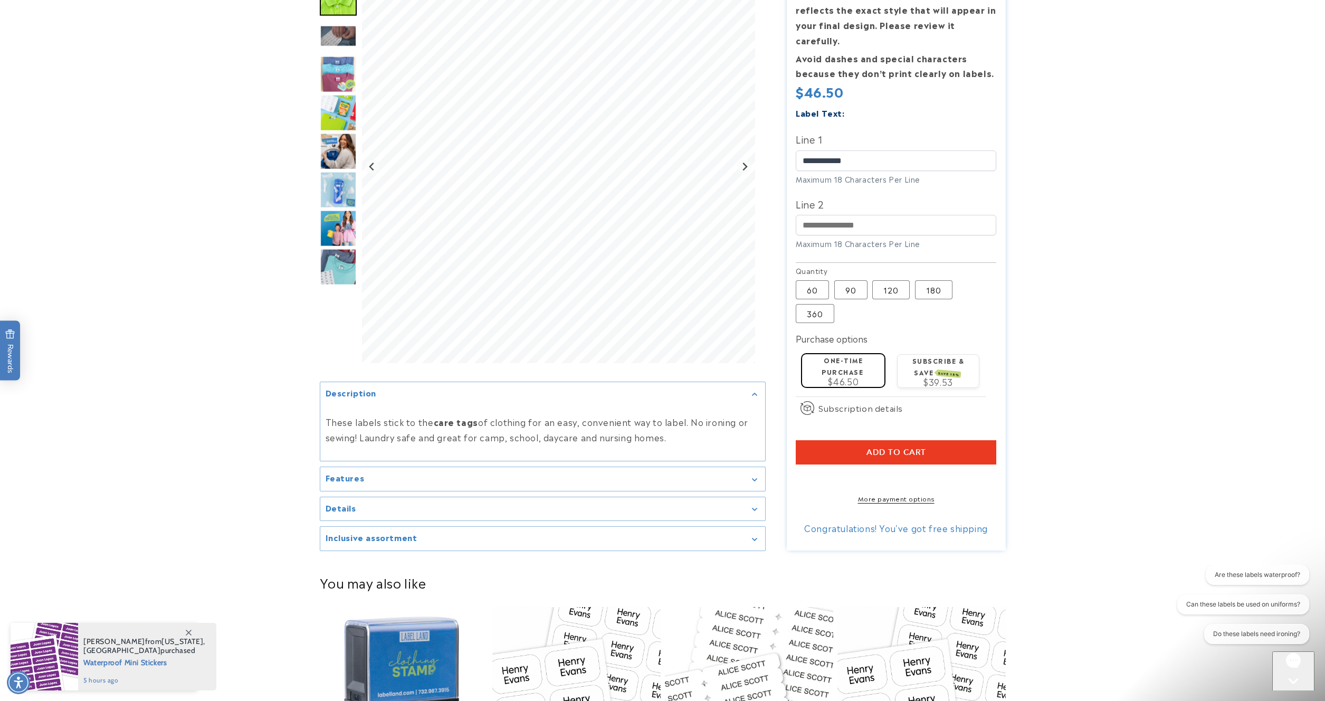
scroll to position [248, 0]
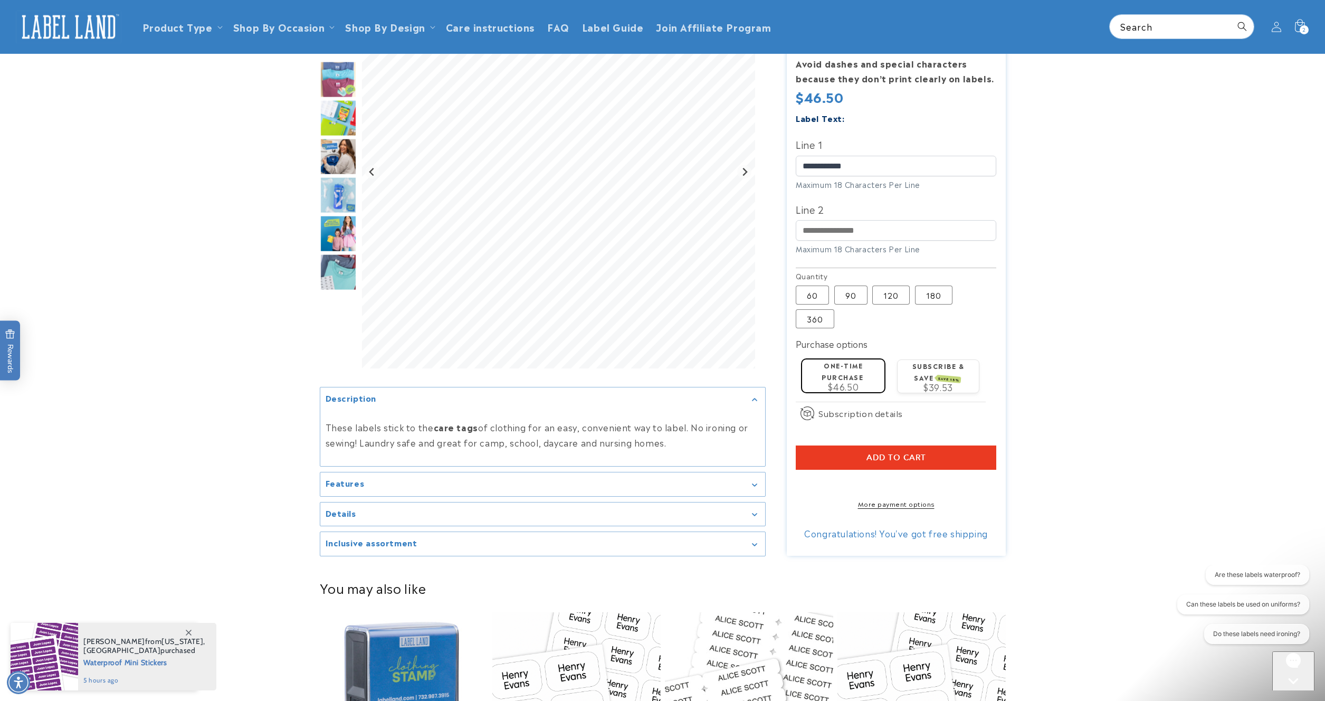
click at [892, 453] on span "Add to cart" at bounding box center [896, 457] width 60 height 9
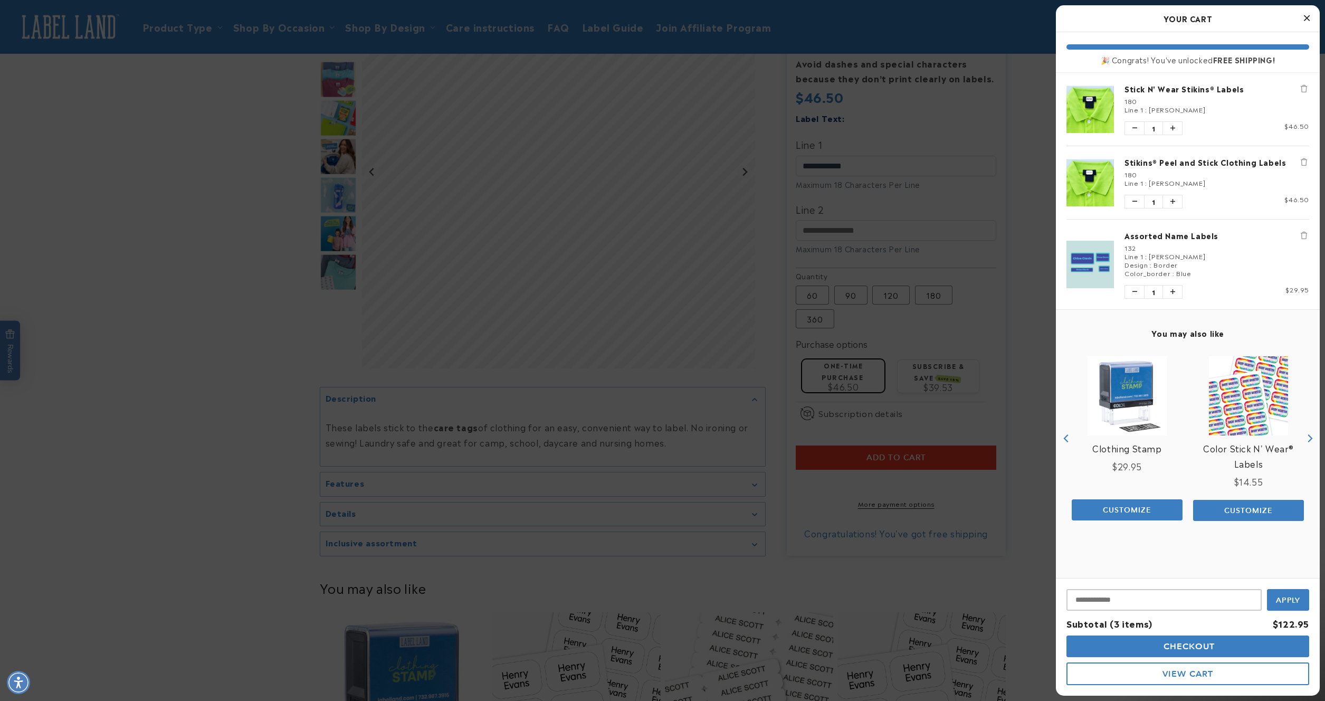
click at [1308, 163] on button "Remove Stikins® Peel and Stick Clothing Labels" at bounding box center [1303, 162] width 11 height 11
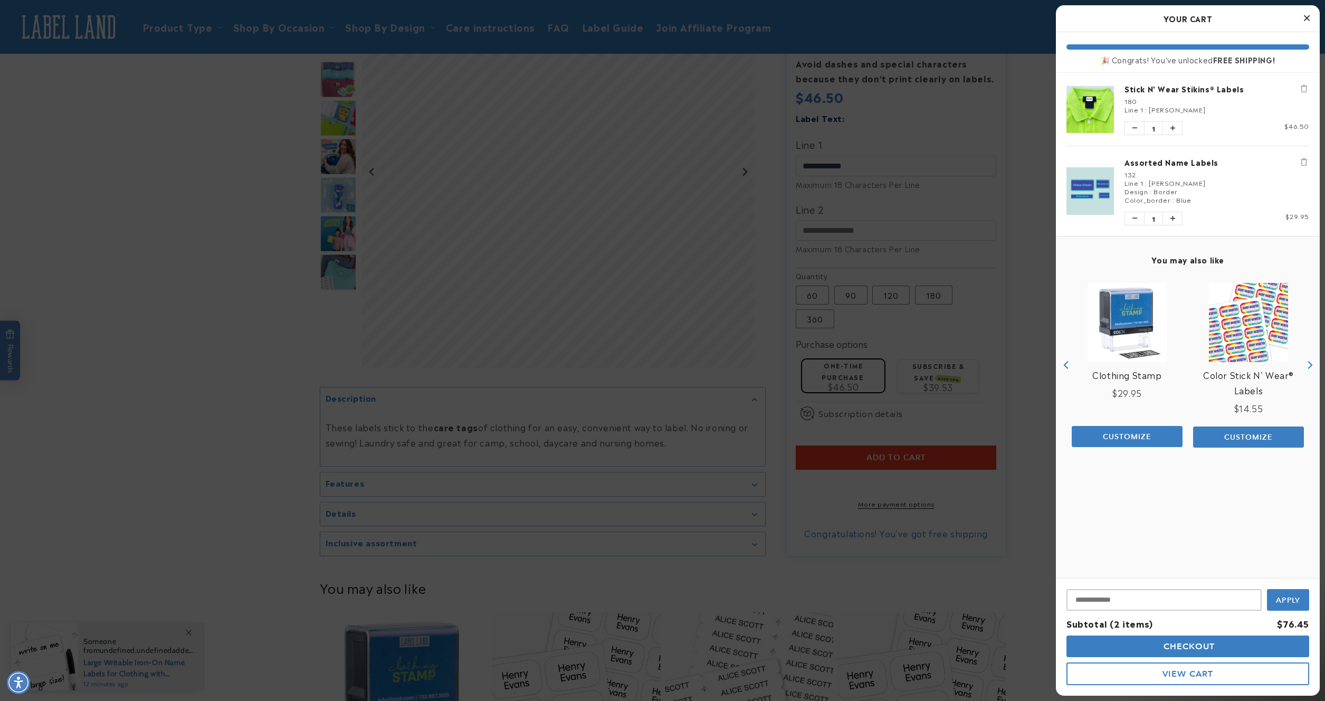
click at [1165, 679] on button "View Cart" at bounding box center [1187, 673] width 243 height 23
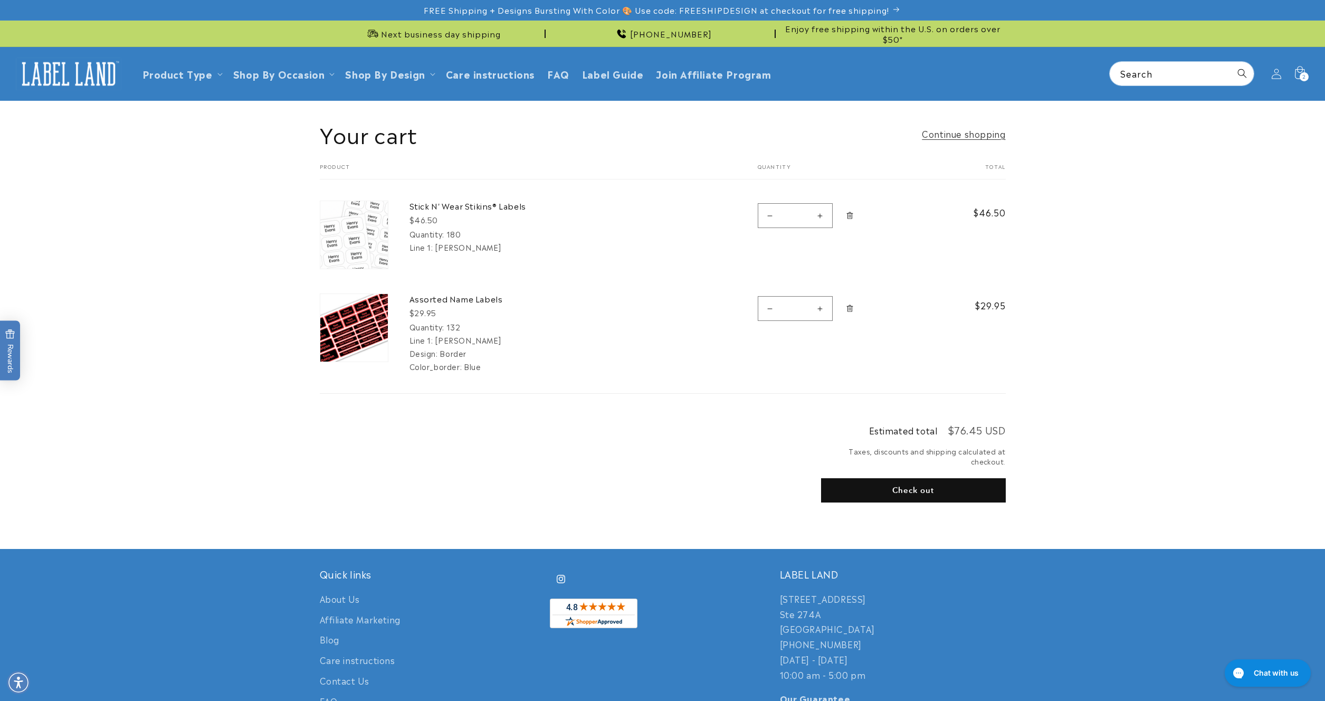
click at [823, 517] on shop-pay-wallet-button at bounding box center [822, 515] width 3 height 13
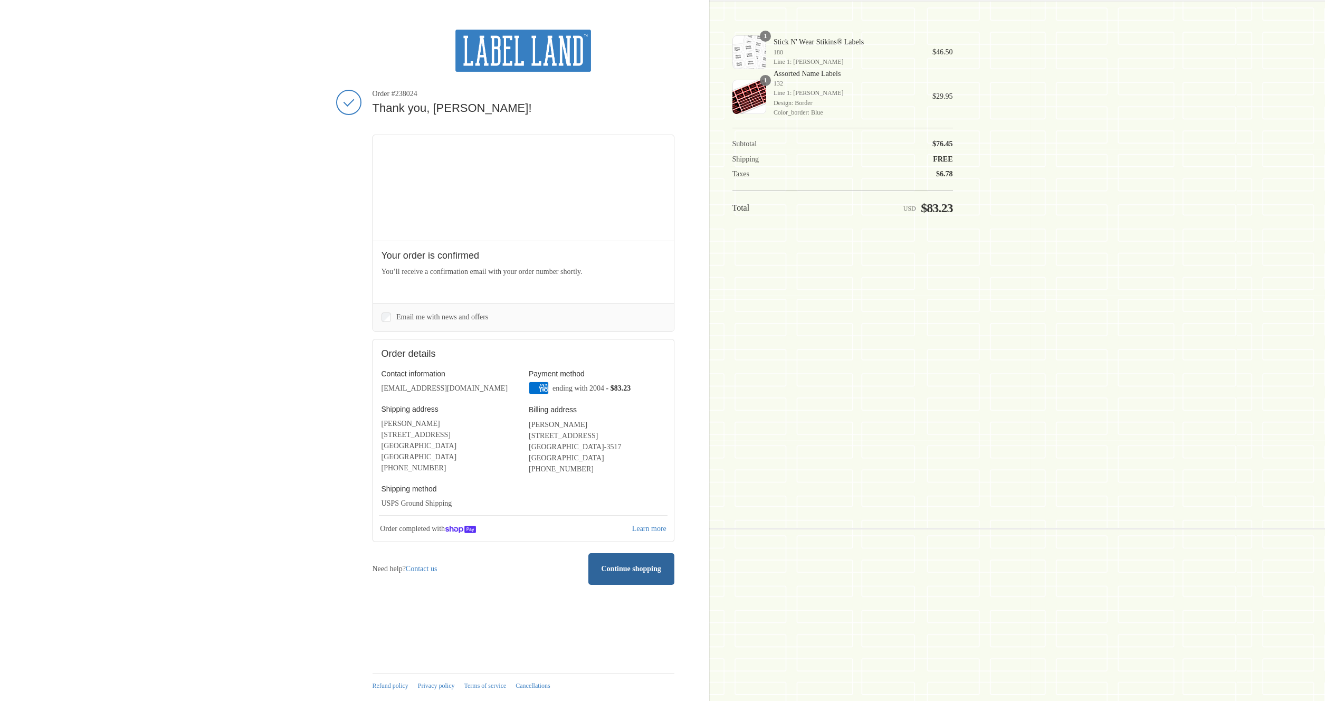
click at [621, 572] on link "Continue shopping" at bounding box center [631, 568] width 86 height 31
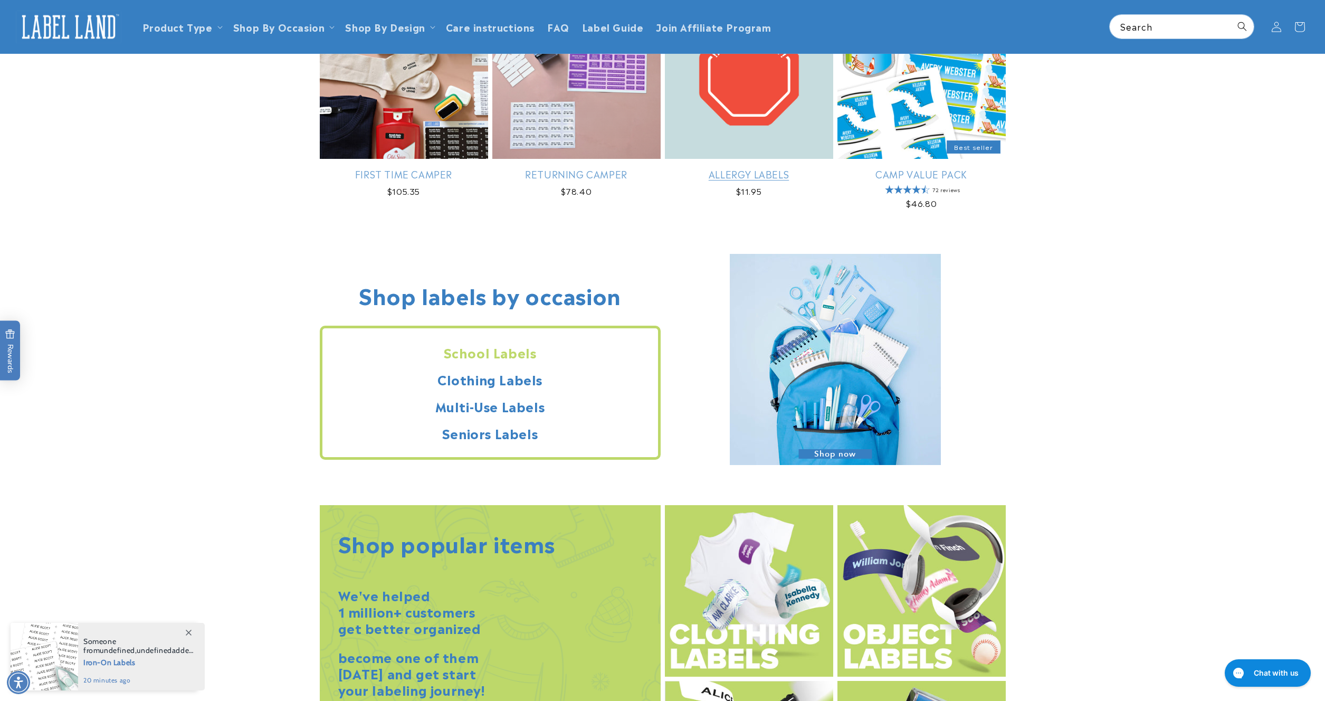
scroll to position [823, 0]
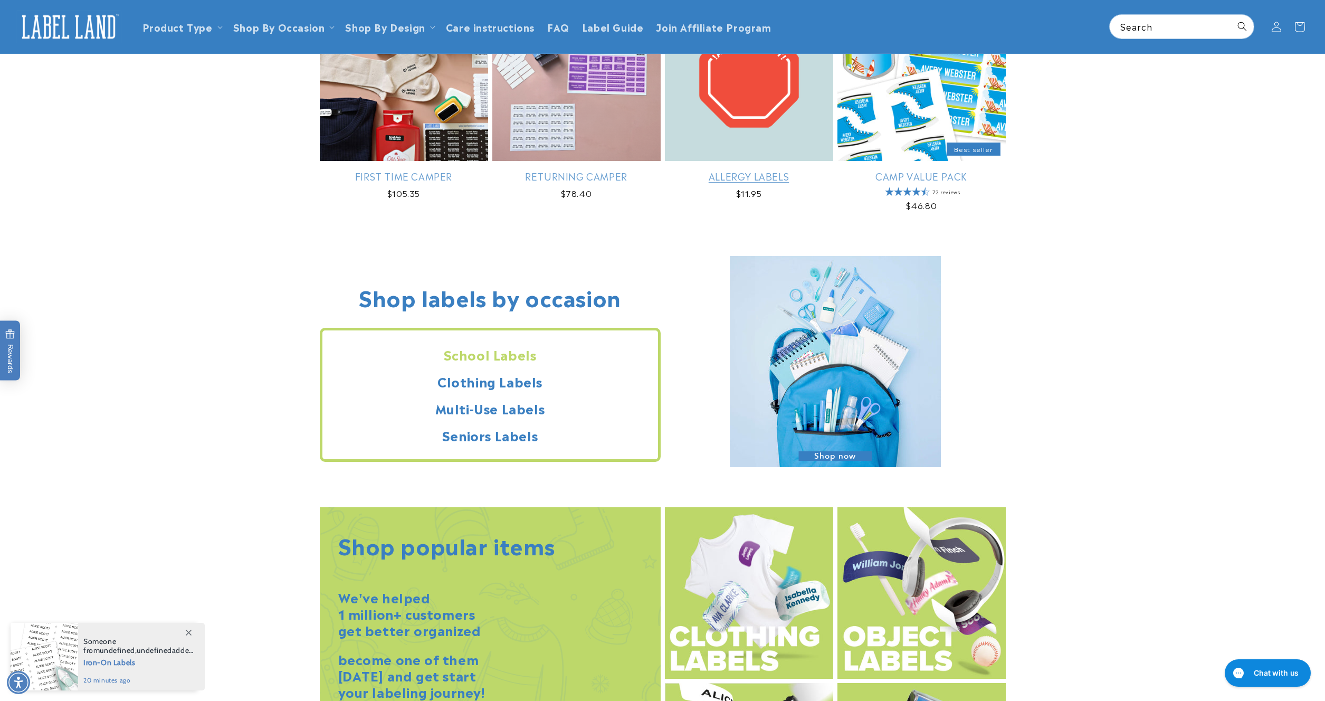
click at [763, 170] on link "Allergy Labels" at bounding box center [749, 176] width 168 height 12
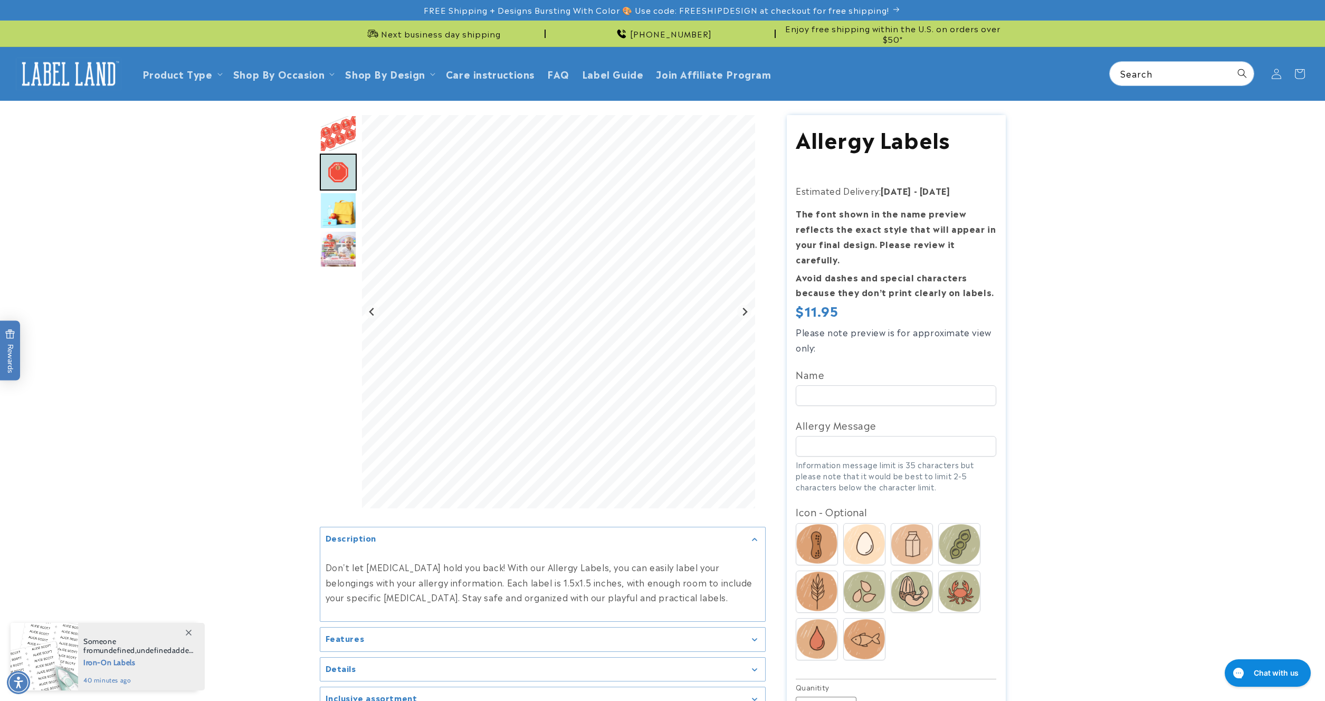
click at [329, 217] on img "Go to slide 3" at bounding box center [338, 210] width 37 height 37
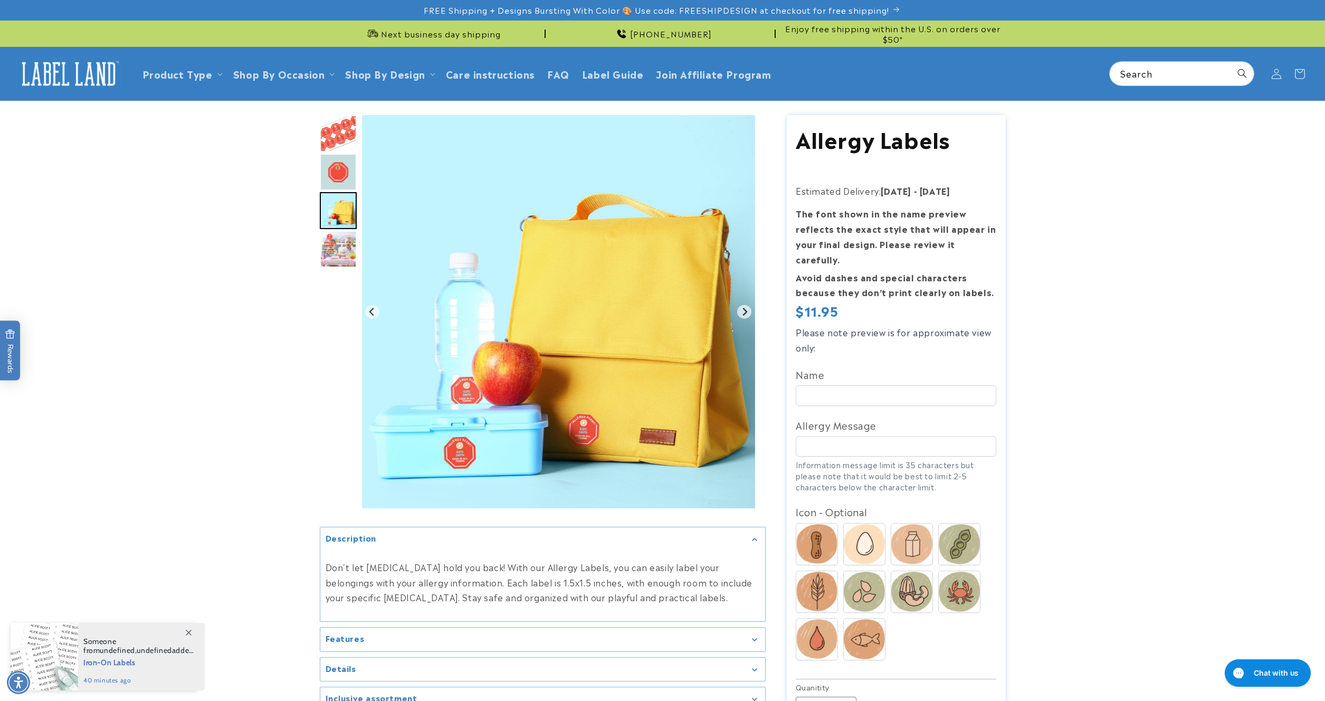
click at [341, 256] on img "Go to slide 4" at bounding box center [338, 249] width 37 height 37
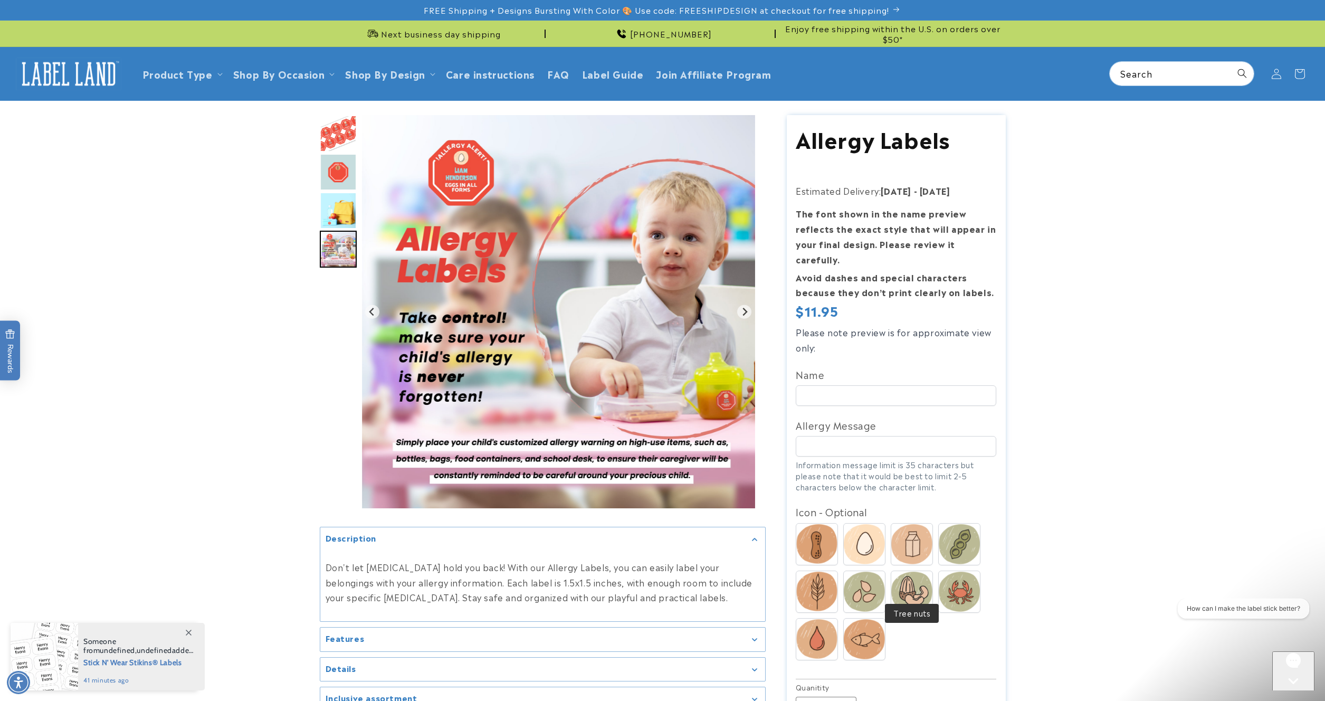
click at [923, 571] on img at bounding box center [911, 591] width 41 height 40
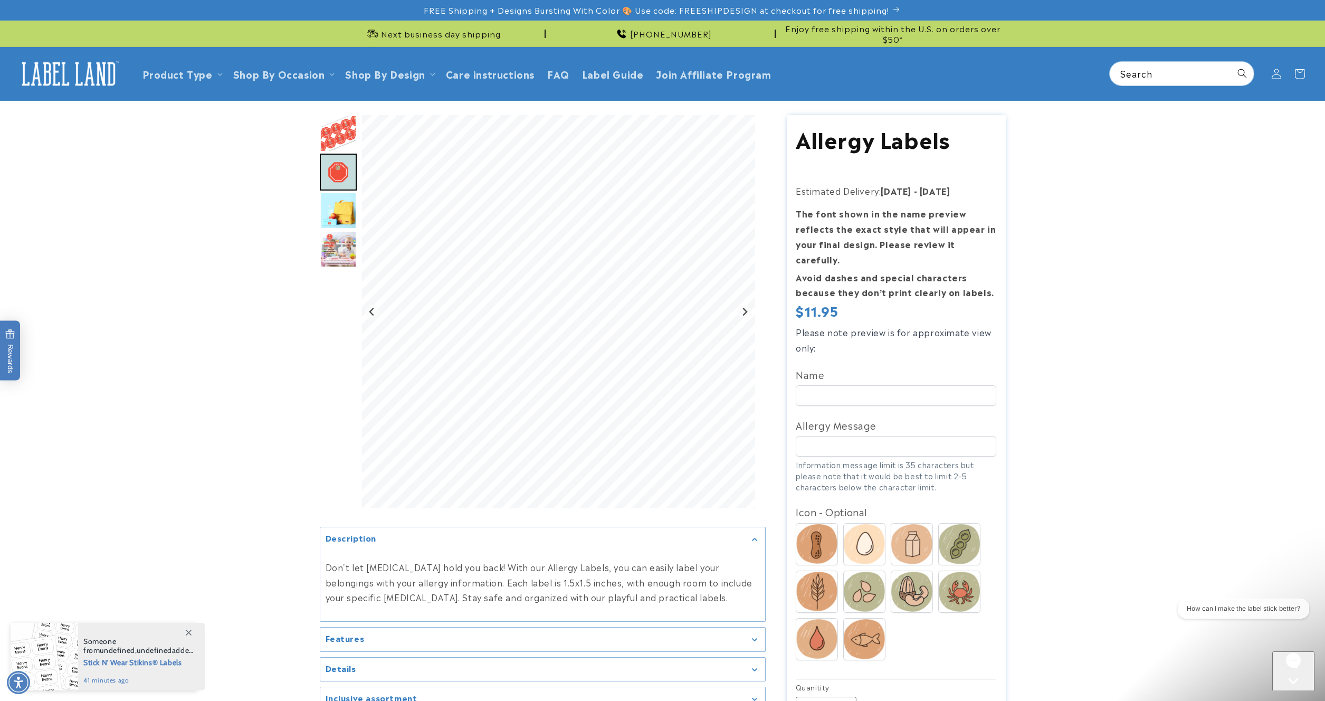
click at [811, 524] on img at bounding box center [816, 544] width 41 height 40
